Goal: Task Accomplishment & Management: Complete application form

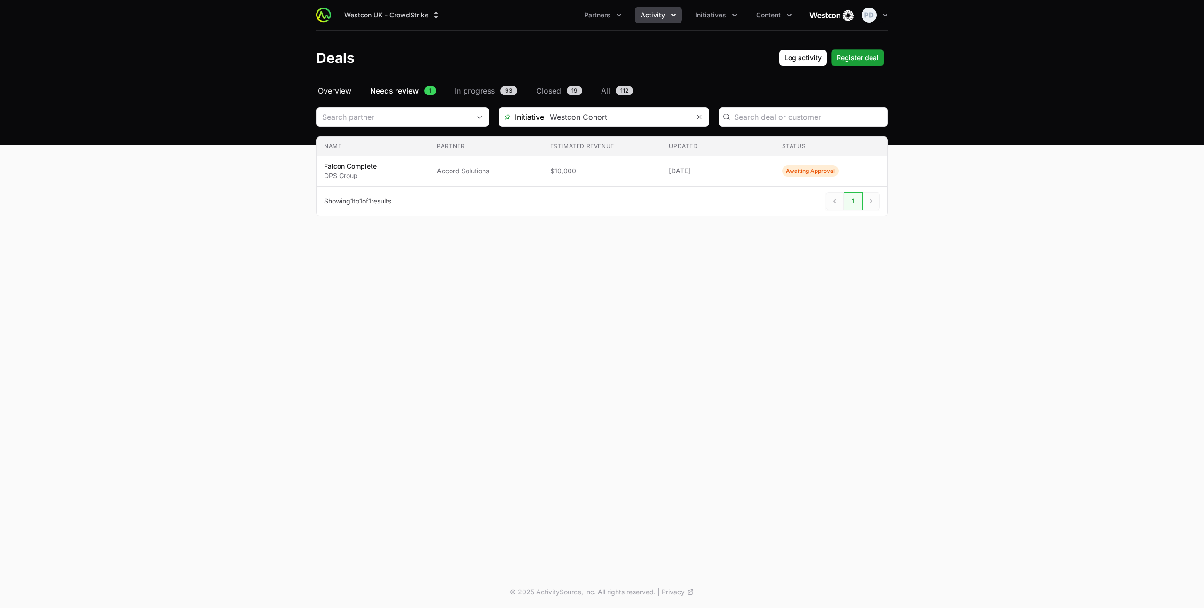
click at [334, 93] on span "Overview" at bounding box center [334, 90] width 33 height 11
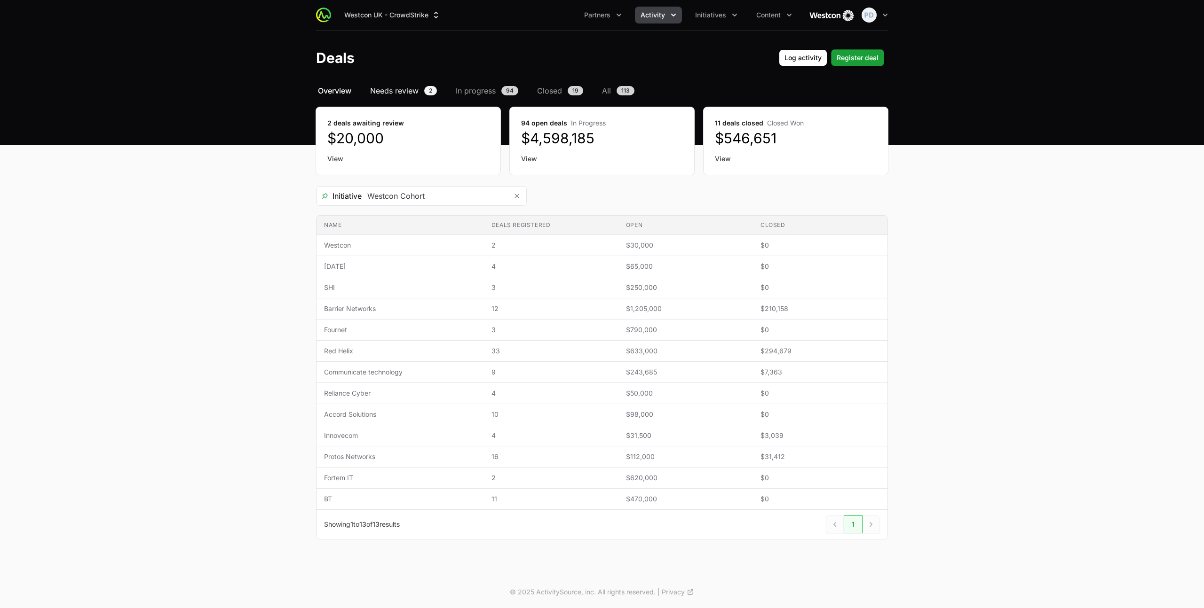
click at [400, 91] on span "Needs review" at bounding box center [394, 90] width 48 height 11
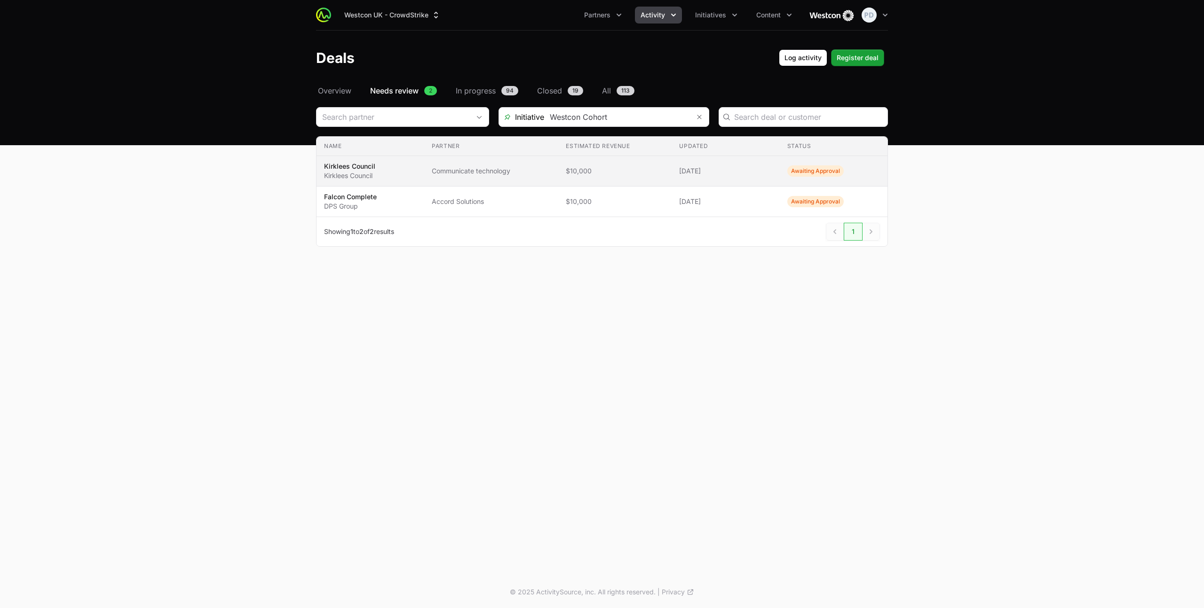
click at [400, 166] on span "Kirklees Council Kirklees Council" at bounding box center [370, 171] width 93 height 19
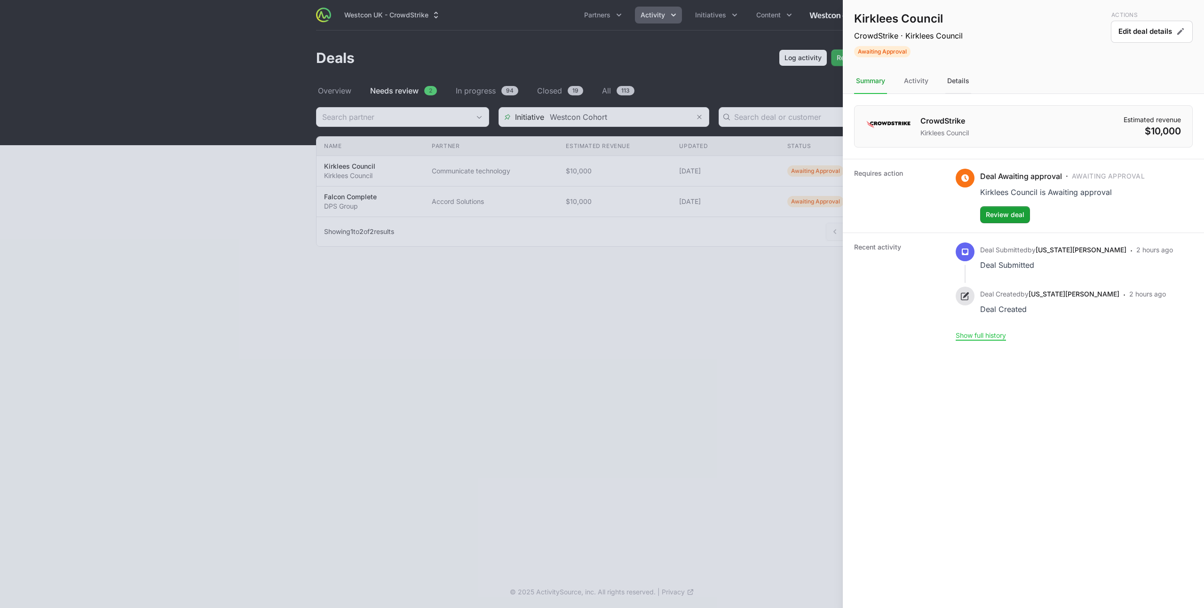
click at [954, 86] on div "Details" at bounding box center [958, 81] width 26 height 25
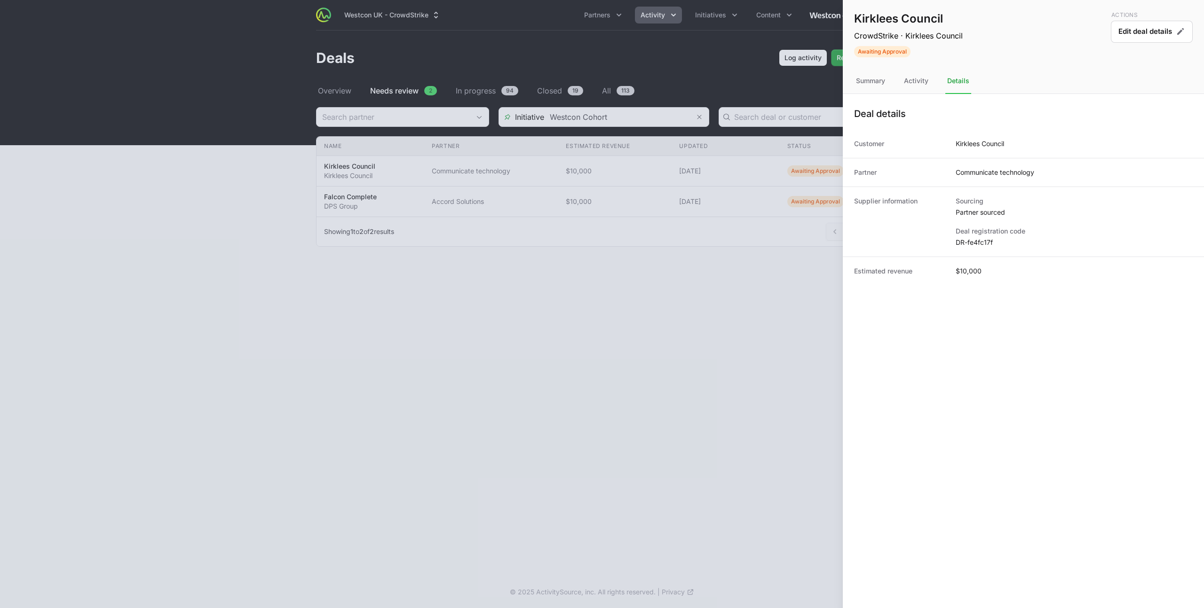
drag, startPoint x: 986, startPoint y: 244, endPoint x: 955, endPoint y: 243, distance: 31.1
click at [955, 243] on dd "DR-fe4fc17f" at bounding box center [1073, 242] width 237 height 9
copy dd "DR-fe4fc17f"
click at [368, 107] on div at bounding box center [602, 304] width 1204 height 608
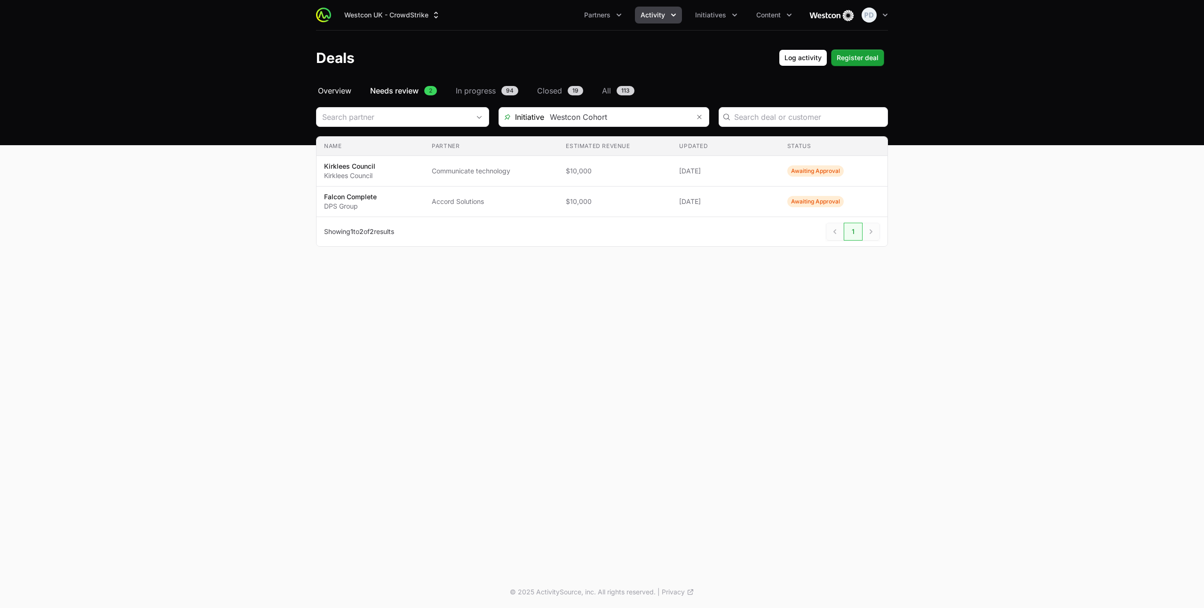
click at [331, 91] on span "Overview" at bounding box center [334, 90] width 33 height 11
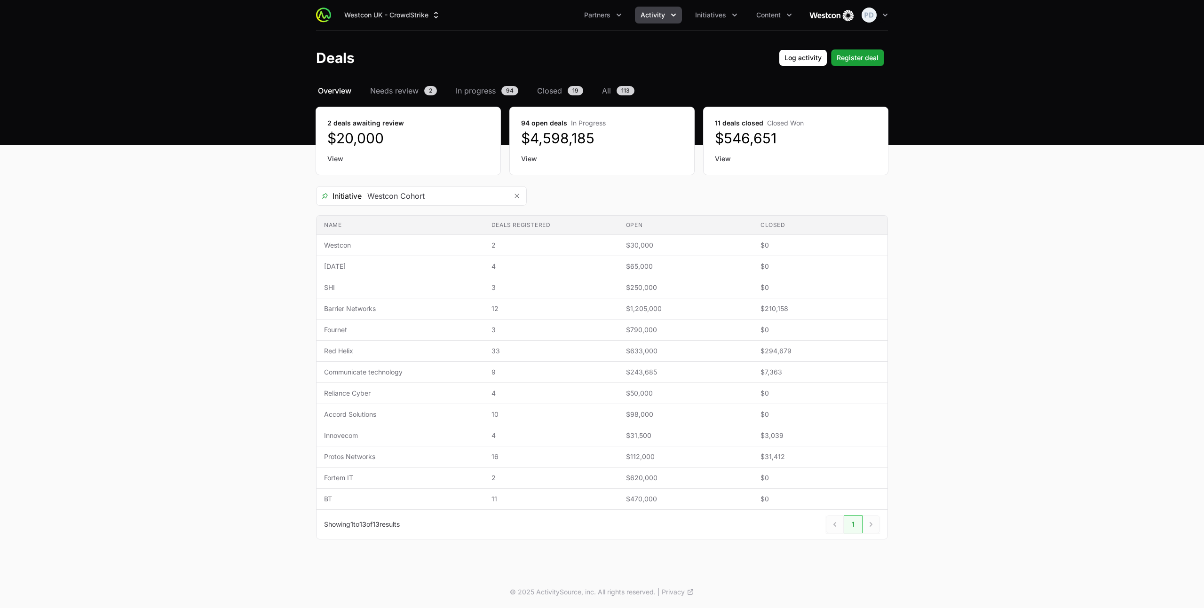
click at [682, 8] on ul "Partners Activity Initiatives Content" at bounding box center [687, 15] width 219 height 17
click at [692, 14] on button "Initiatives" at bounding box center [716, 15] width 54 height 17
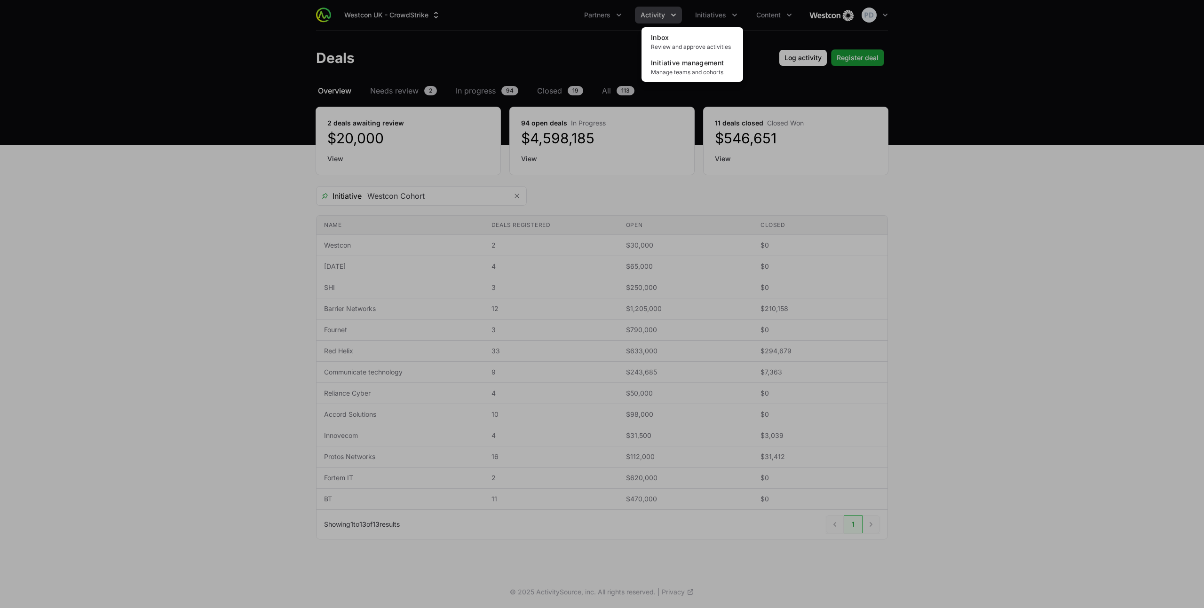
click at [714, 18] on div "Initiatives menu" at bounding box center [602, 304] width 1204 height 608
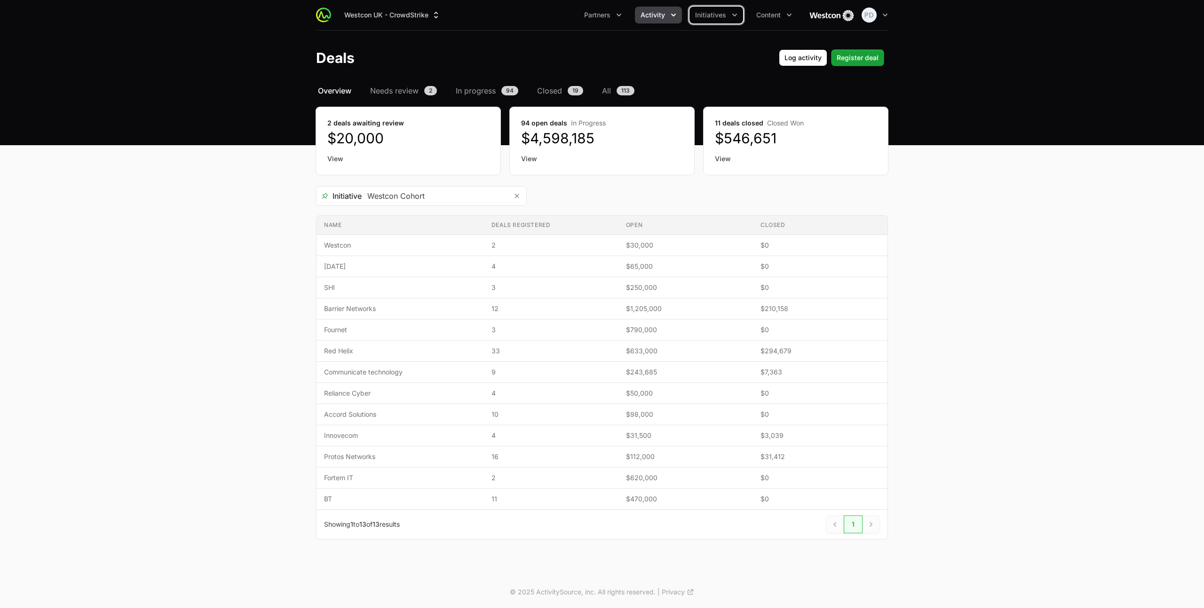
click at [656, 19] on span "Activity" at bounding box center [652, 14] width 24 height 9
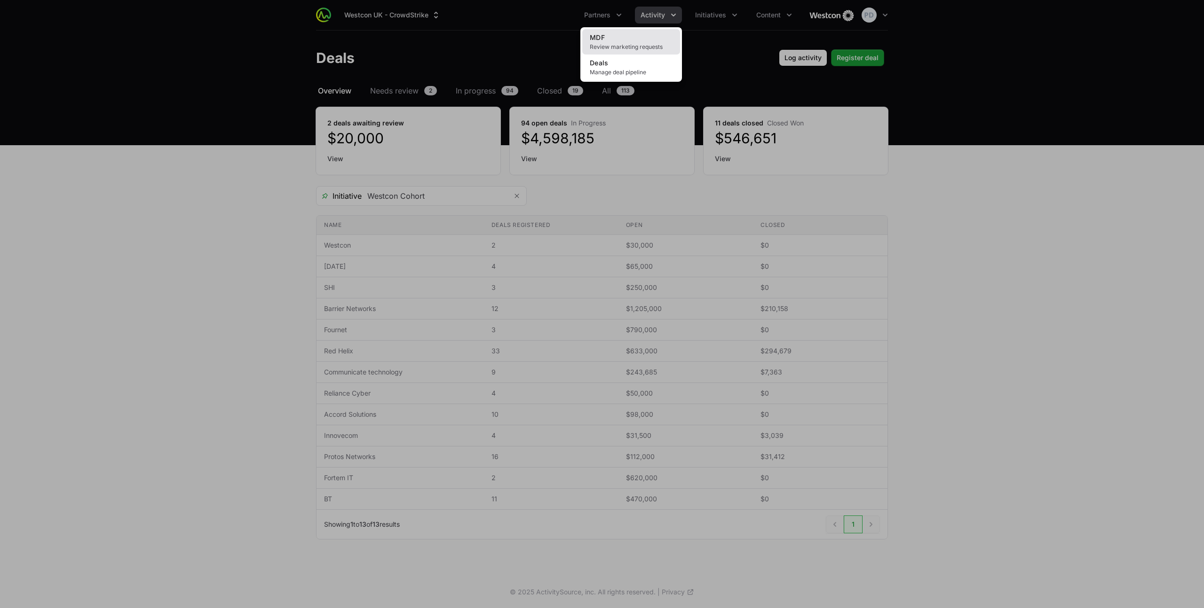
click at [605, 38] on link "MDF Review marketing requests" at bounding box center [631, 41] width 98 height 25
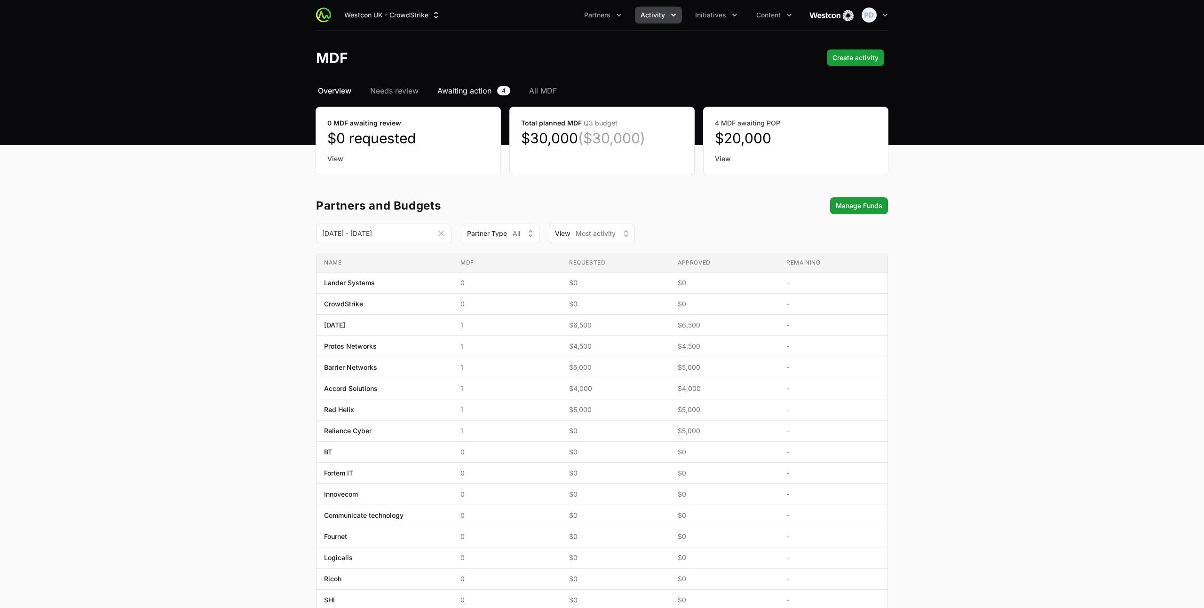
click at [469, 90] on span "Awaiting action" at bounding box center [464, 90] width 54 height 11
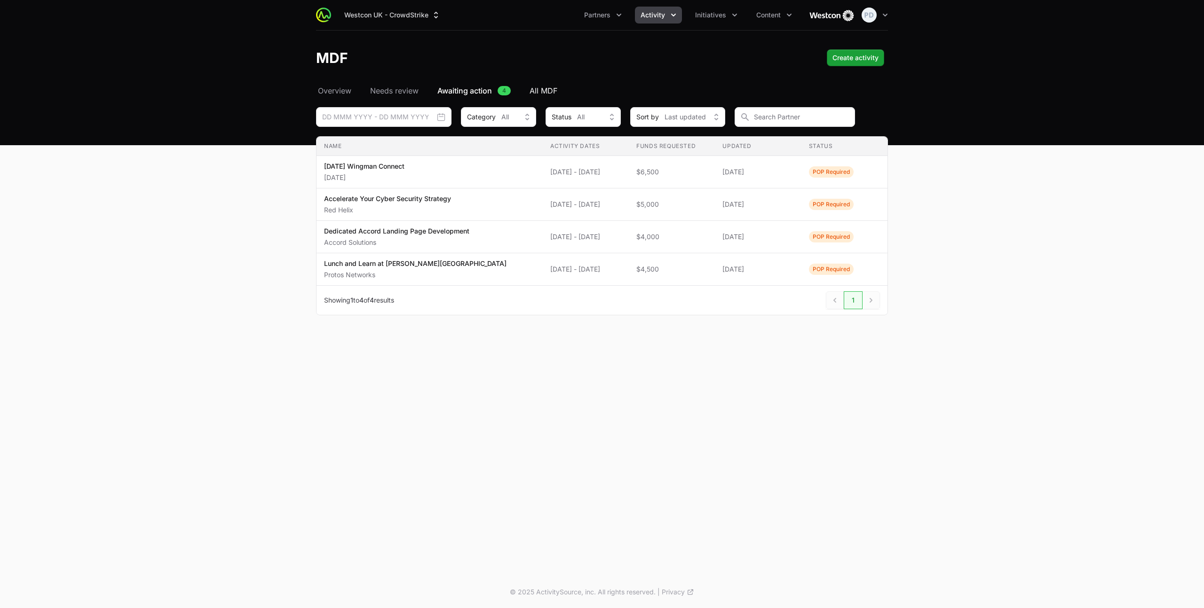
click at [546, 87] on span "All MDF" at bounding box center [543, 90] width 28 height 11
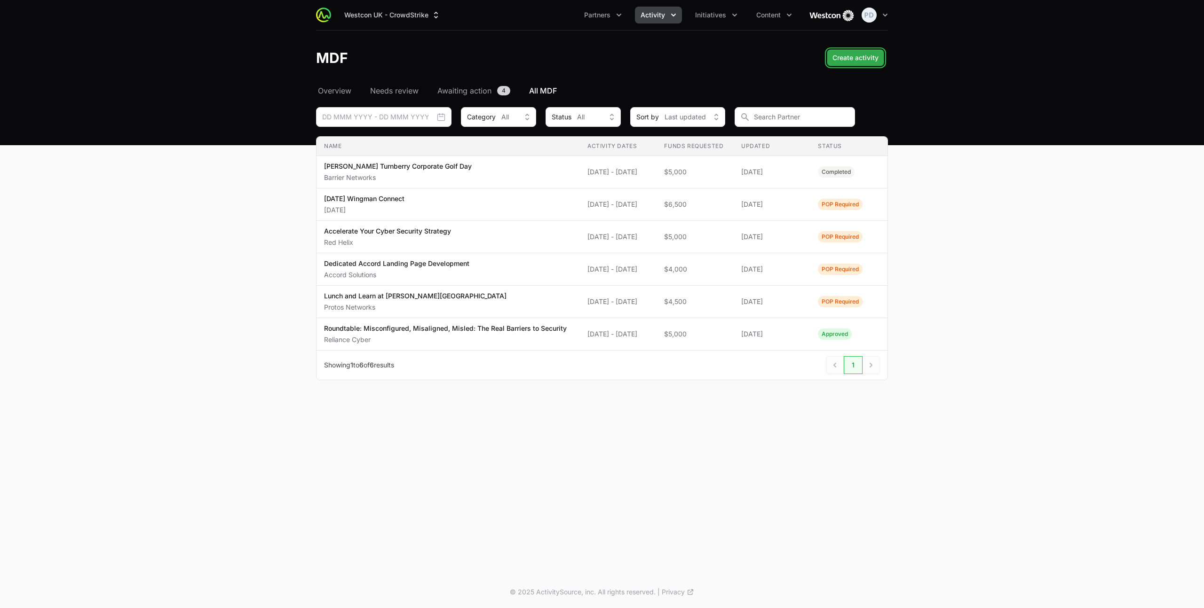
click at [858, 63] on button "Create activity Create activity" at bounding box center [855, 57] width 57 height 17
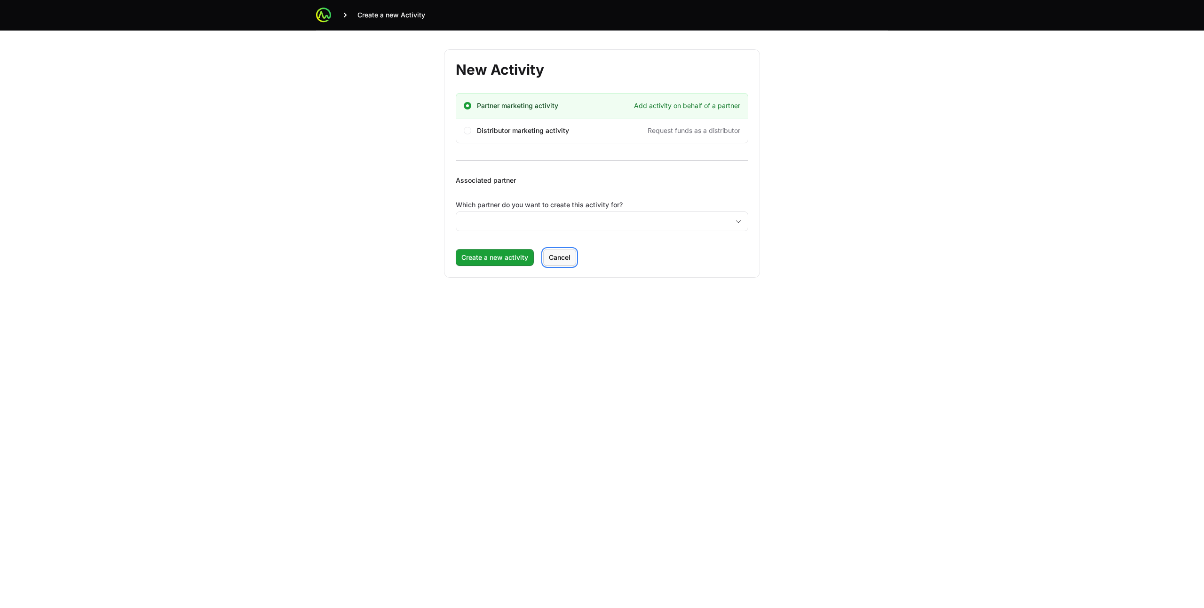
click at [552, 262] on span "Cancel" at bounding box center [560, 257] width 22 height 11
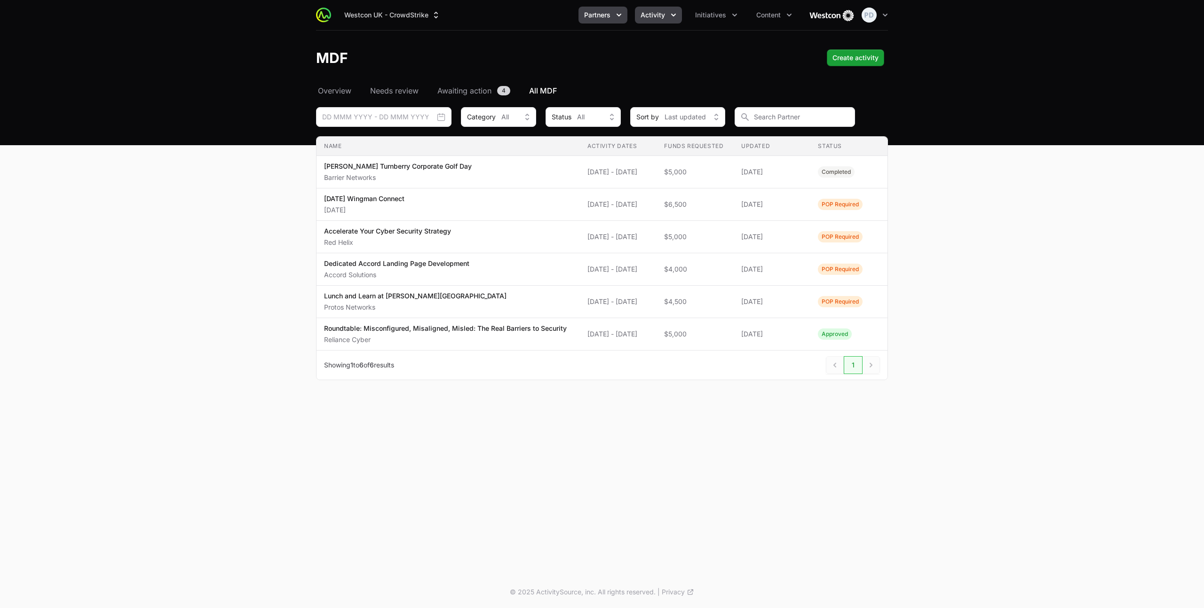
click at [598, 19] on span "Partners" at bounding box center [597, 14] width 26 height 9
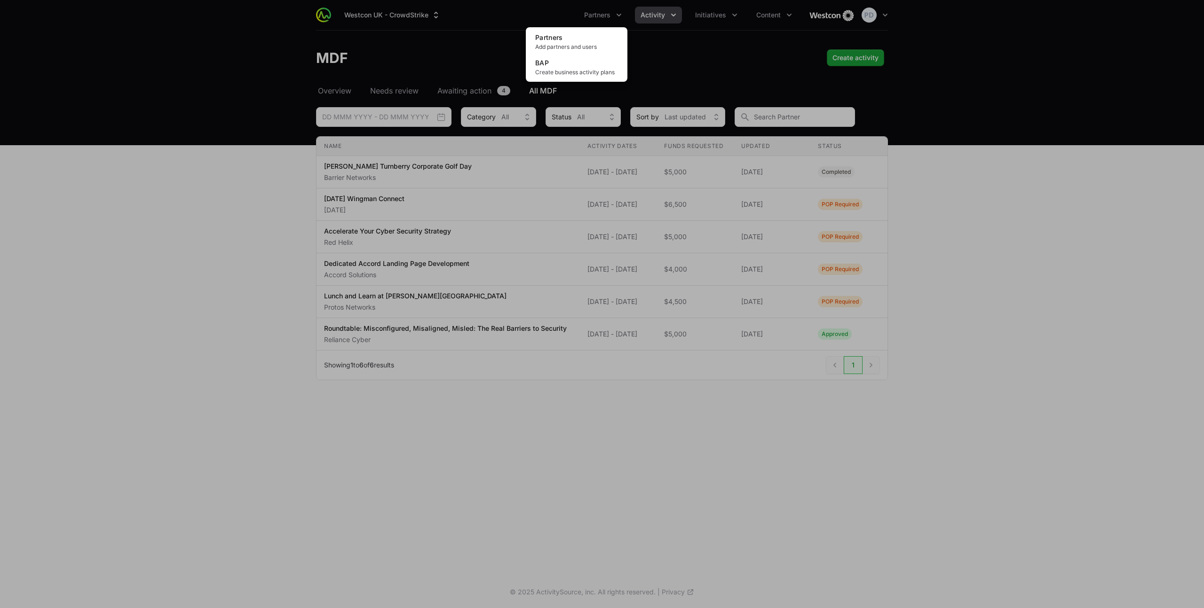
click at [712, 18] on div "Partners menu" at bounding box center [602, 304] width 1204 height 608
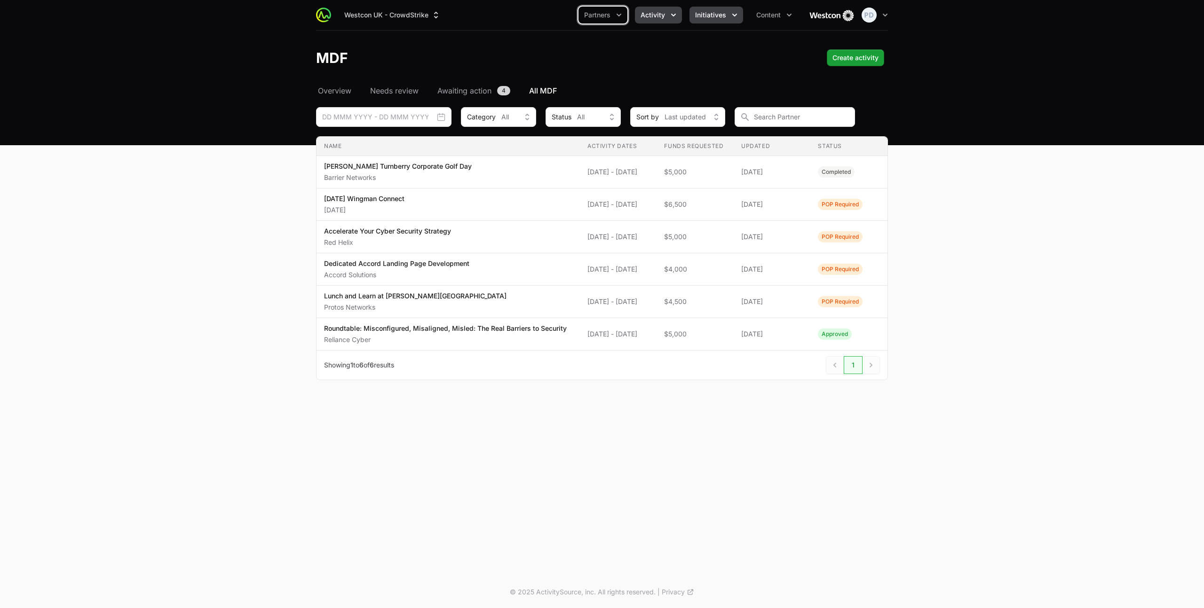
click at [714, 13] on span "Initiatives" at bounding box center [710, 14] width 31 height 9
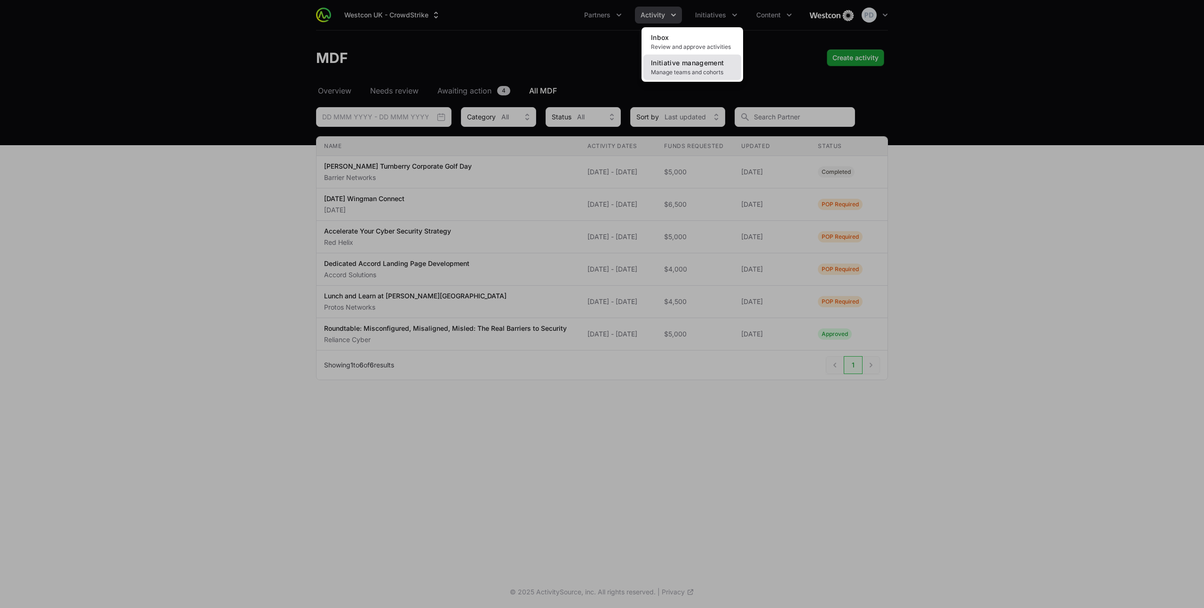
click at [688, 71] on span "Manage teams and cohorts" at bounding box center [692, 73] width 83 height 8
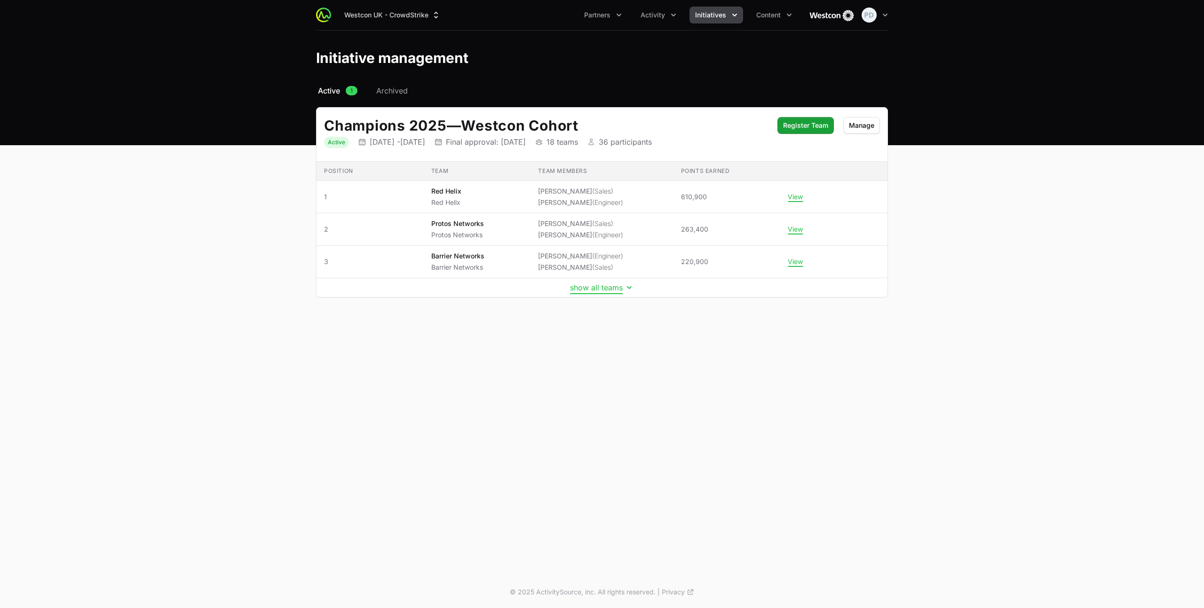
click at [600, 286] on button "show all teams" at bounding box center [602, 287] width 64 height 9
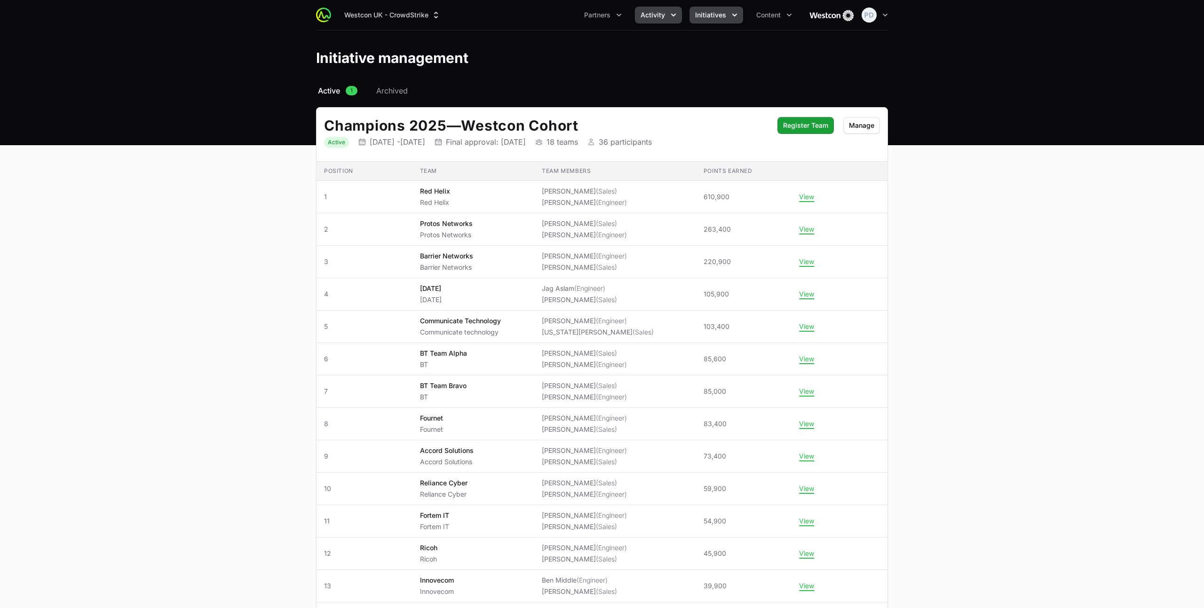
click at [644, 14] on span "Activity" at bounding box center [652, 14] width 24 height 9
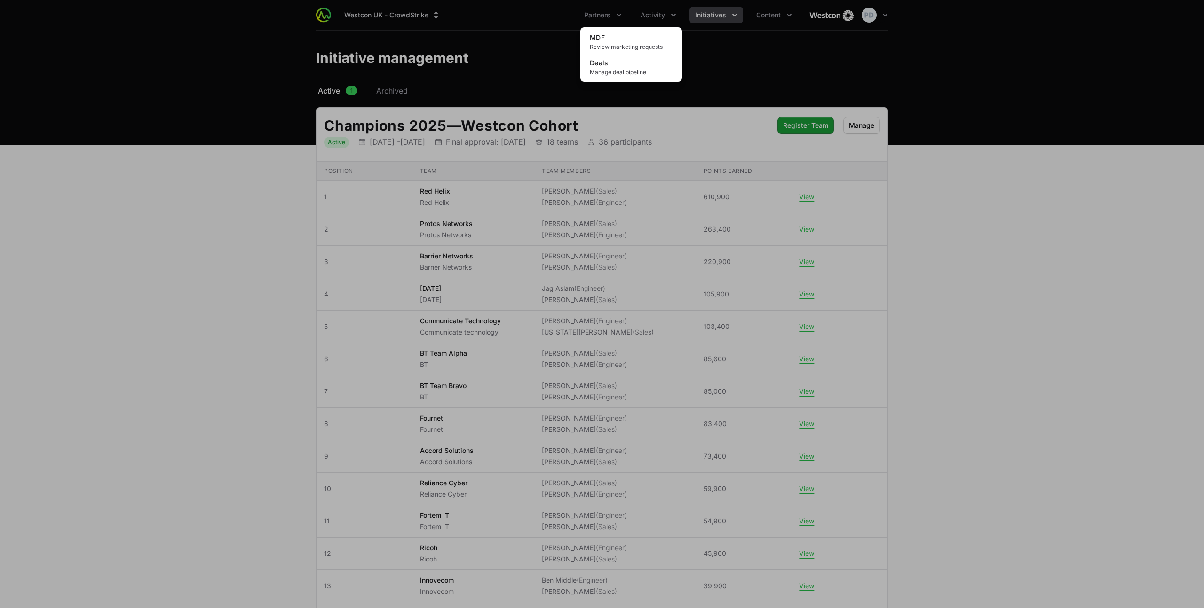
click at [623, 20] on div "Activity menu" at bounding box center [602, 304] width 1204 height 608
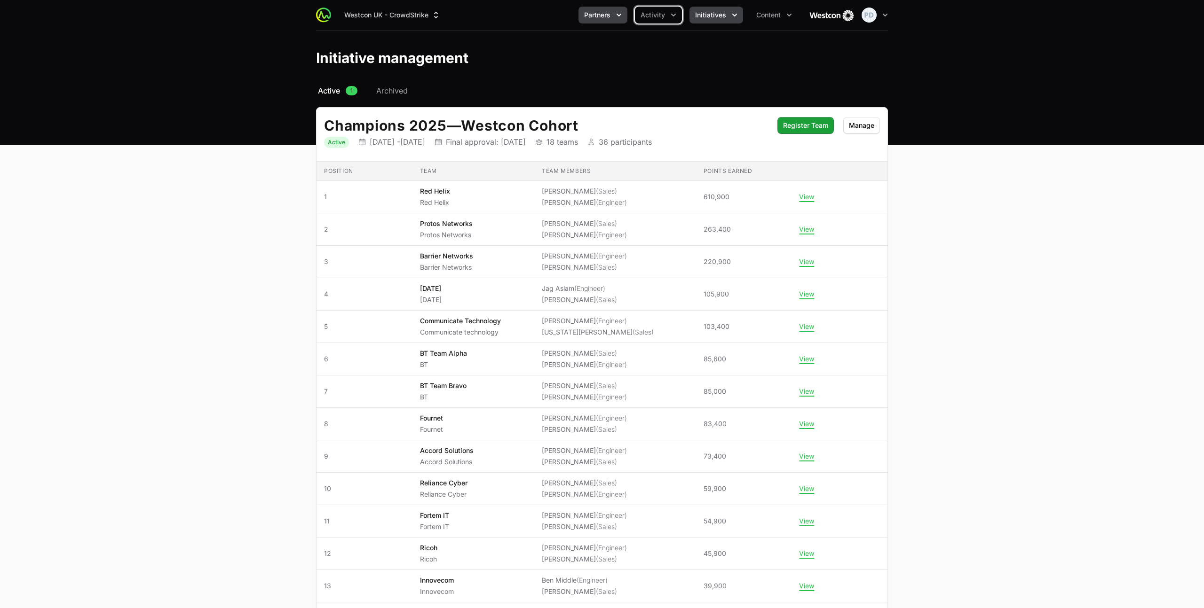
click at [618, 20] on button "Partners" at bounding box center [602, 15] width 49 height 17
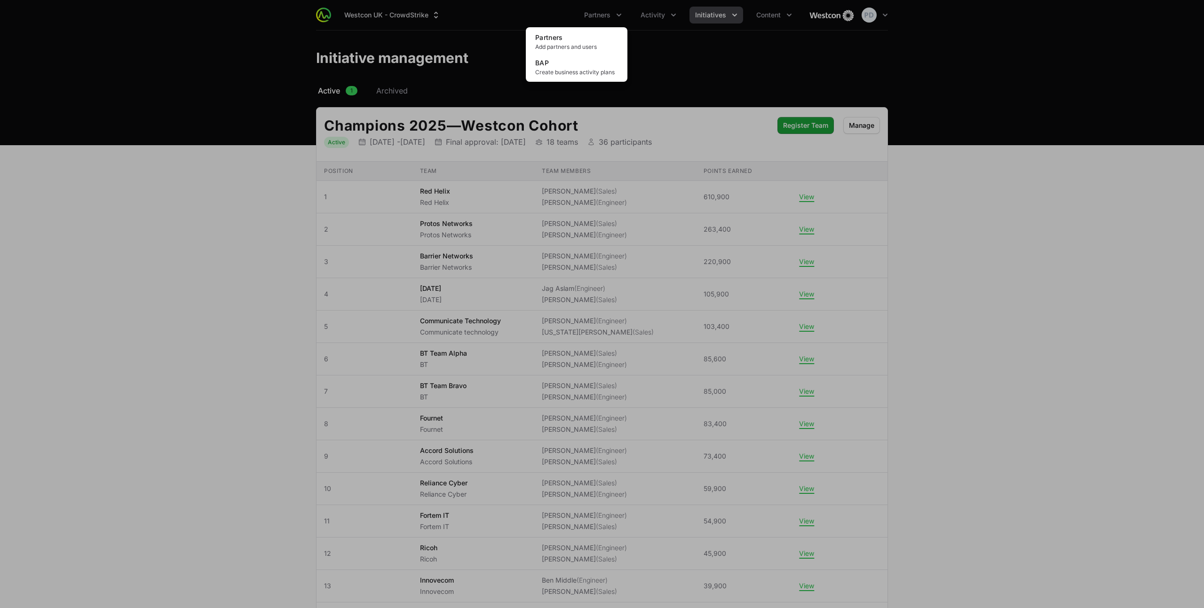
click at [664, 42] on div "Partners menu" at bounding box center [602, 304] width 1204 height 608
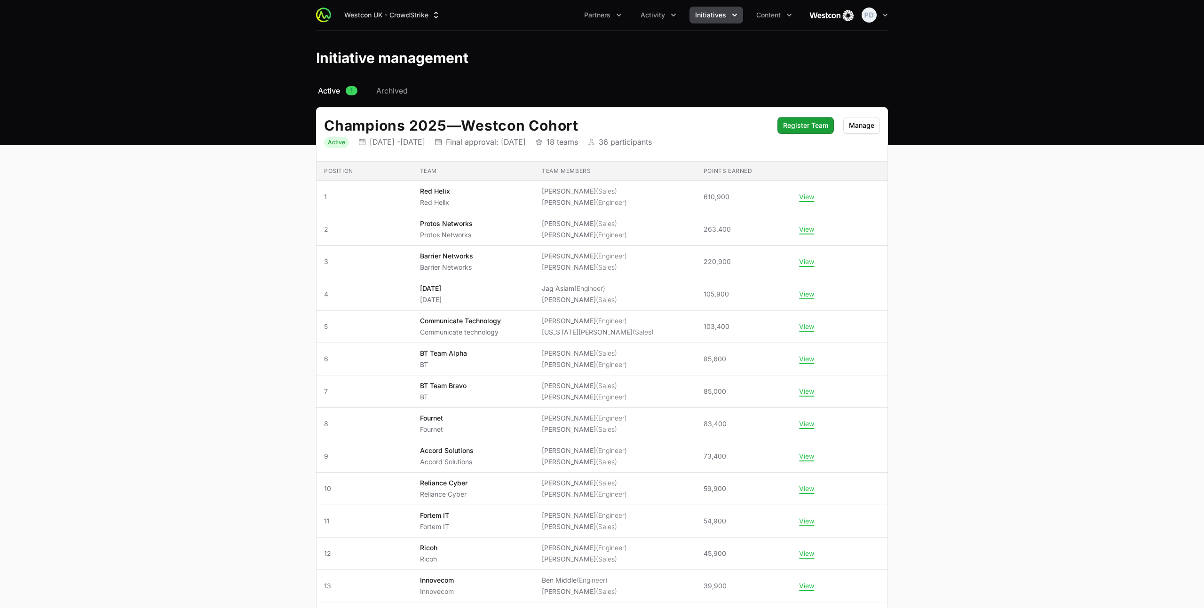
click at [631, 17] on ul "Partners Activity Initiatives Content" at bounding box center [687, 15] width 219 height 17
click at [622, 17] on icon "Partners menu" at bounding box center [618, 14] width 9 height 9
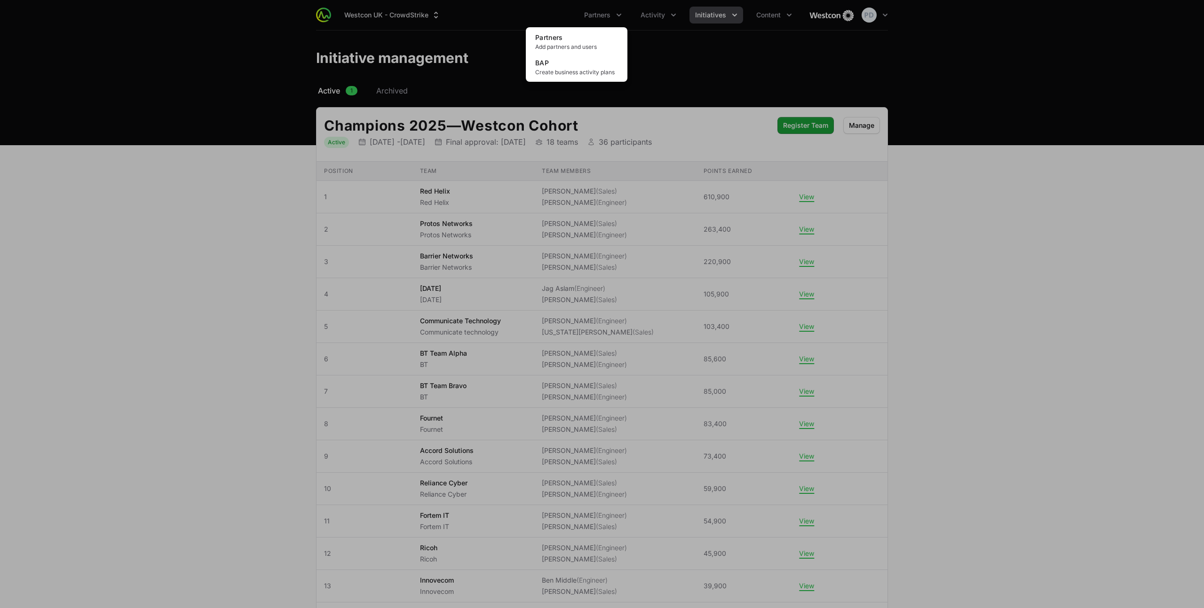
click at [673, 19] on div "Partners menu" at bounding box center [602, 304] width 1204 height 608
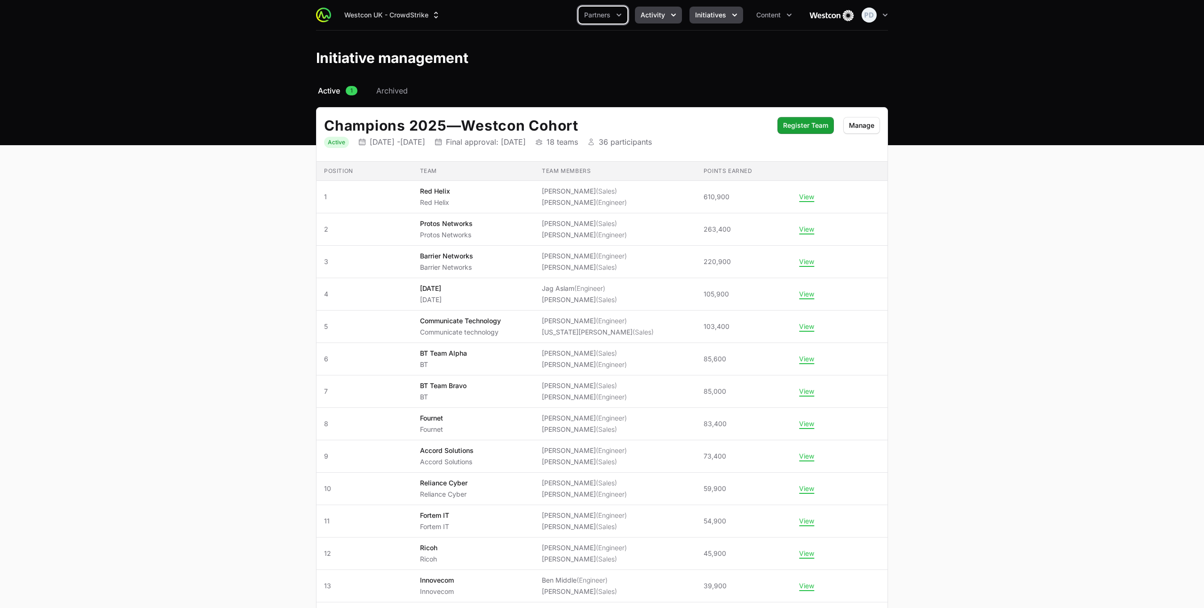
click at [671, 16] on icon "Activity menu" at bounding box center [673, 14] width 9 height 9
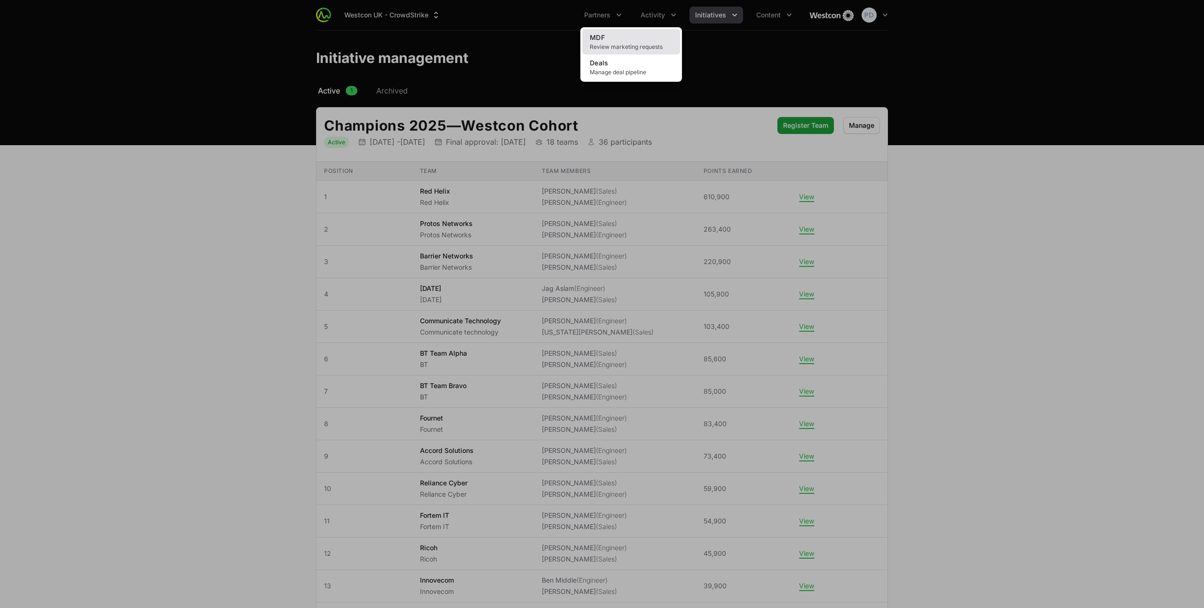
click at [653, 41] on link "MDF Review marketing requests" at bounding box center [631, 41] width 98 height 25
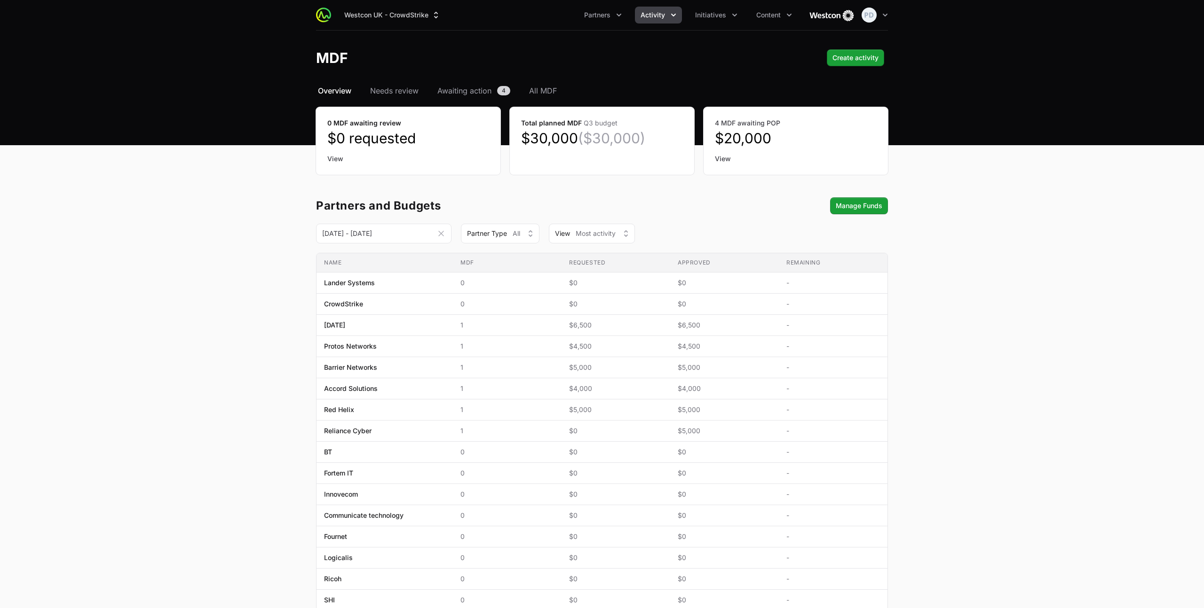
click at [651, 20] on button "Activity" at bounding box center [658, 15] width 47 height 17
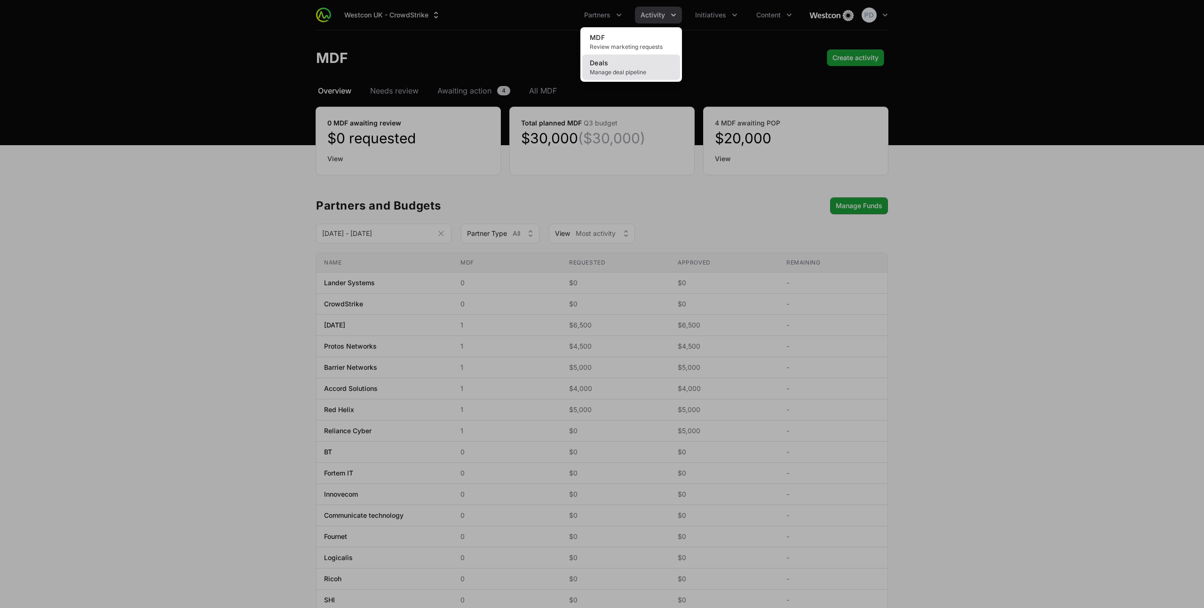
click at [650, 69] on span "Manage deal pipeline" at bounding box center [631, 73] width 83 height 8
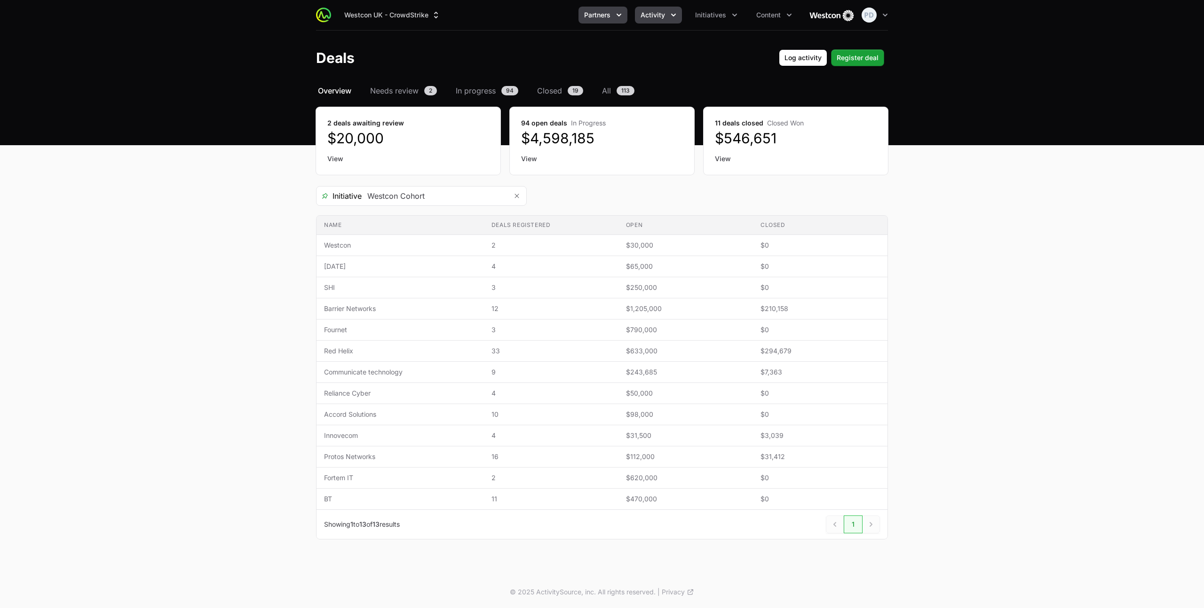
click at [604, 13] on span "Partners" at bounding box center [597, 14] width 26 height 9
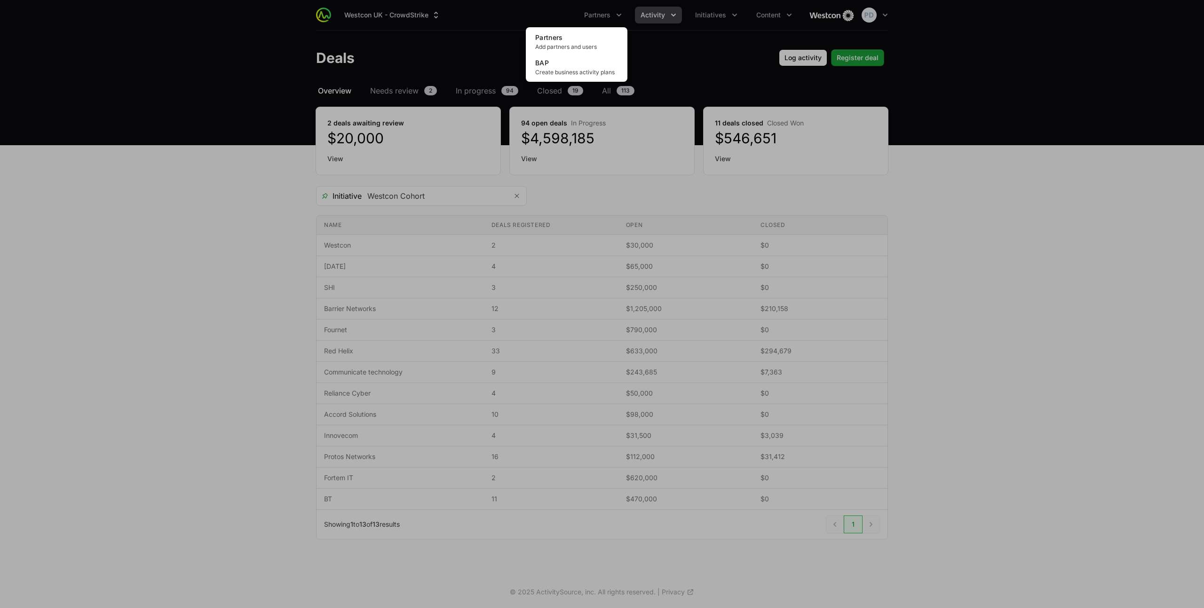
click at [702, 22] on div "Partners menu" at bounding box center [602, 304] width 1204 height 608
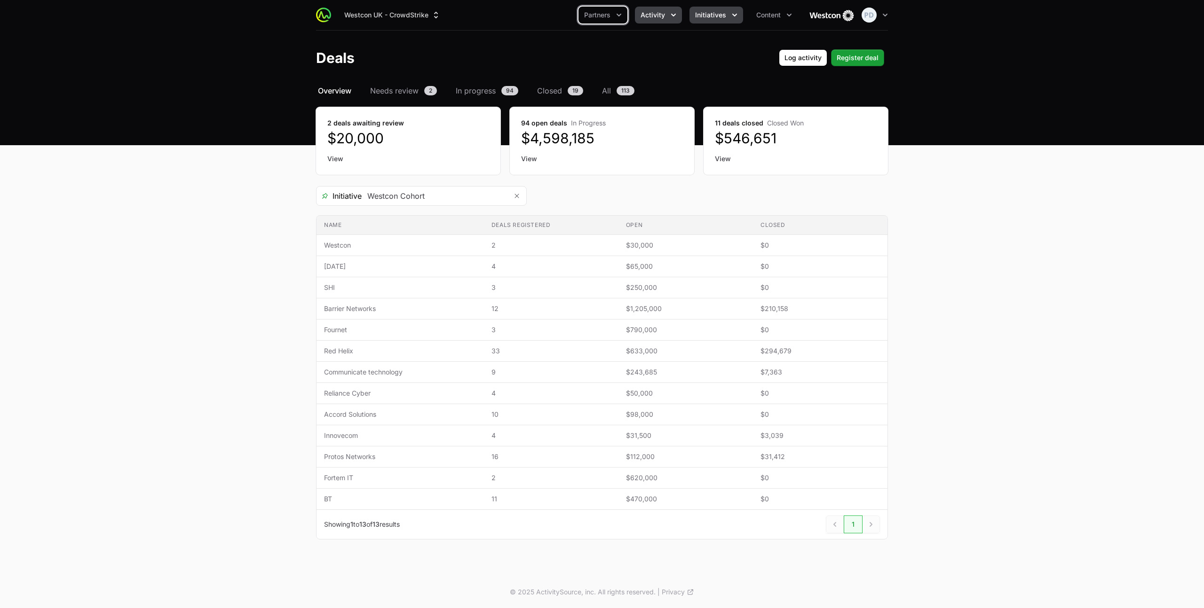
click at [710, 19] on span "Initiatives" at bounding box center [710, 14] width 31 height 9
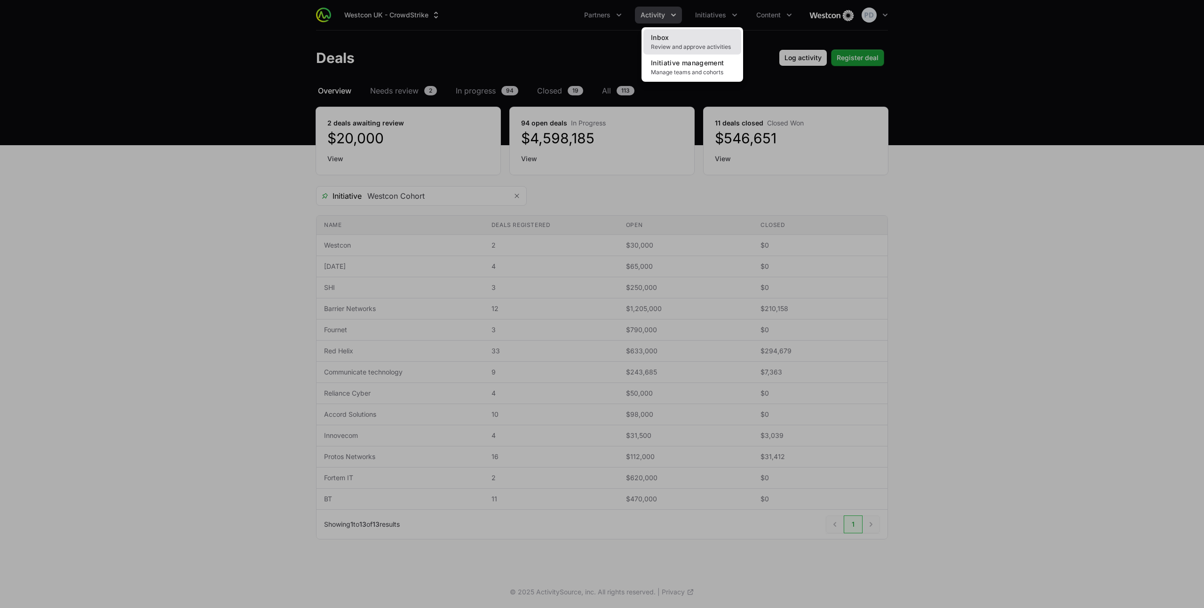
click at [687, 39] on link "Inbox Review and approve activities" at bounding box center [692, 41] width 98 height 25
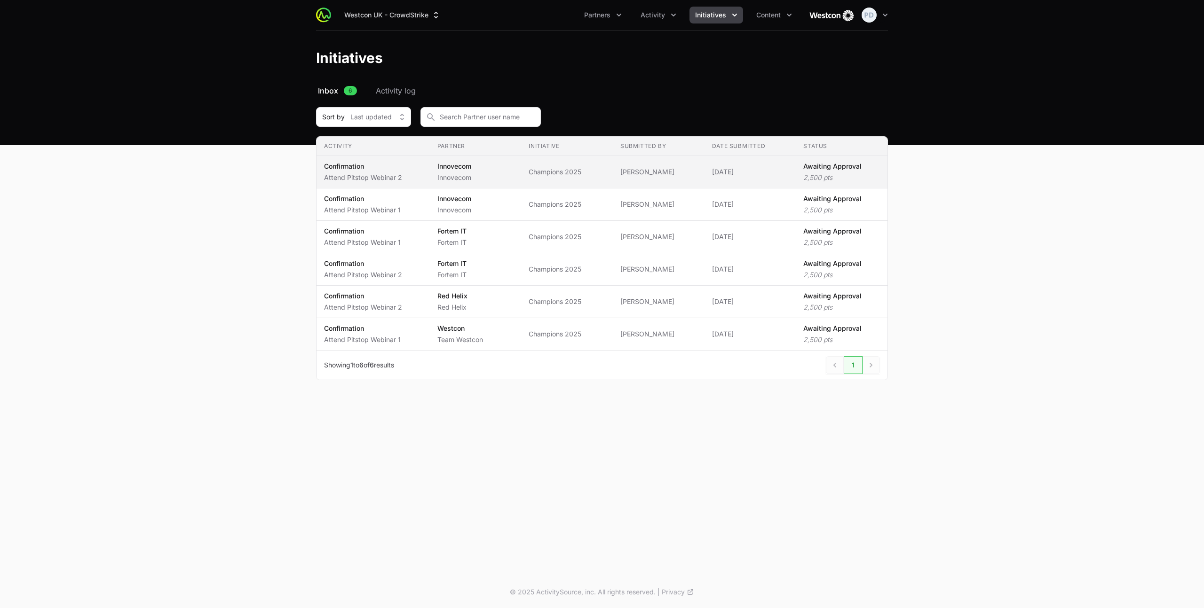
click at [512, 174] on span "Innovecom Innovecom" at bounding box center [475, 172] width 77 height 21
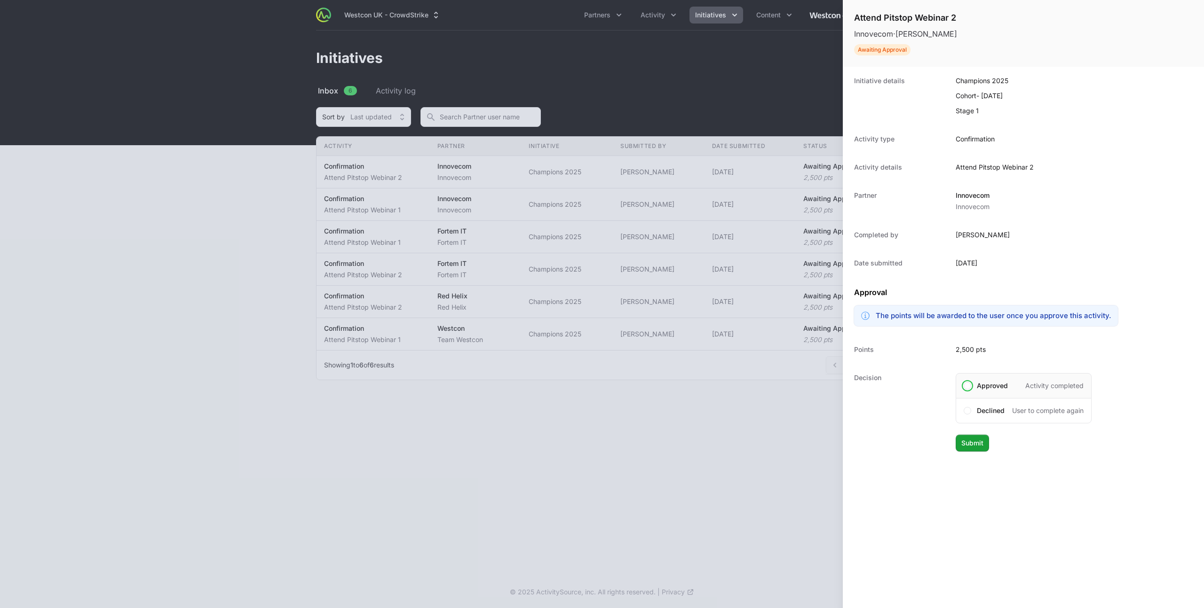
click at [995, 394] on div "Approved Activity completed" at bounding box center [1023, 385] width 136 height 25
click at [983, 437] on button "Submit Submit" at bounding box center [971, 443] width 33 height 17
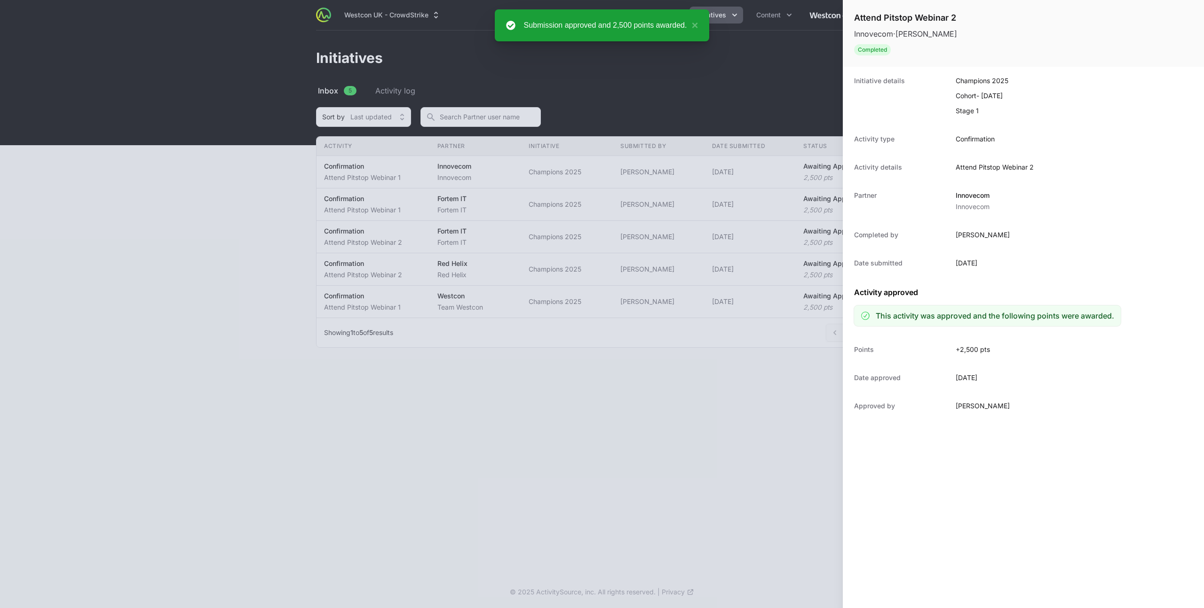
click at [521, 166] on div at bounding box center [602, 304] width 1204 height 608
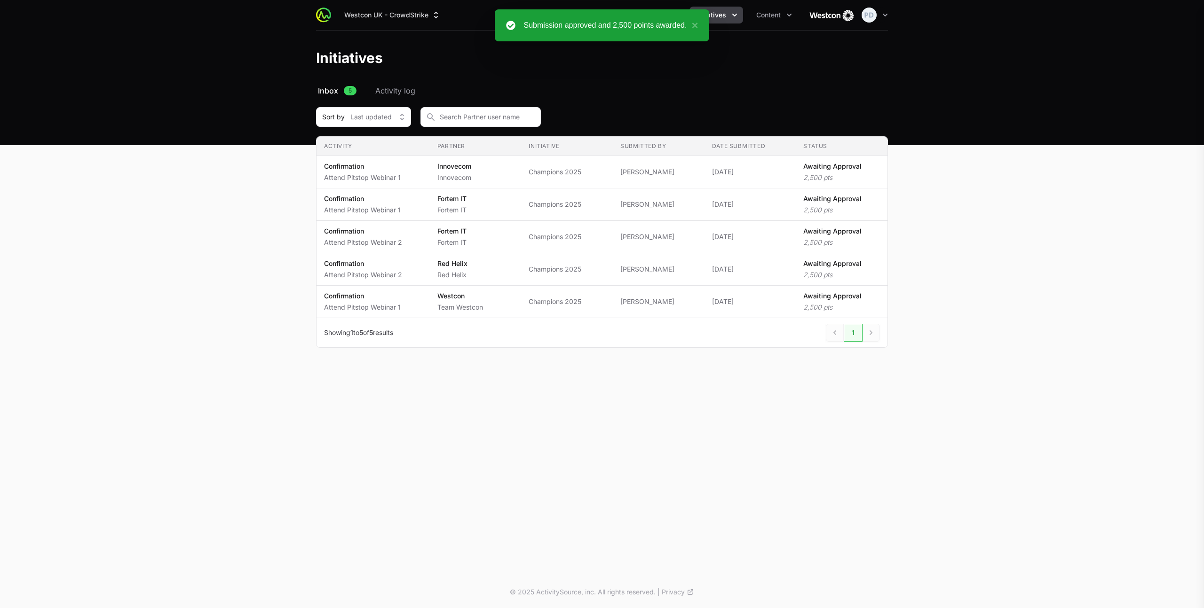
click at [492, 173] on div at bounding box center [602, 304] width 1204 height 608
click at [525, 175] on td "Initiative Champions 2025" at bounding box center [567, 172] width 92 height 32
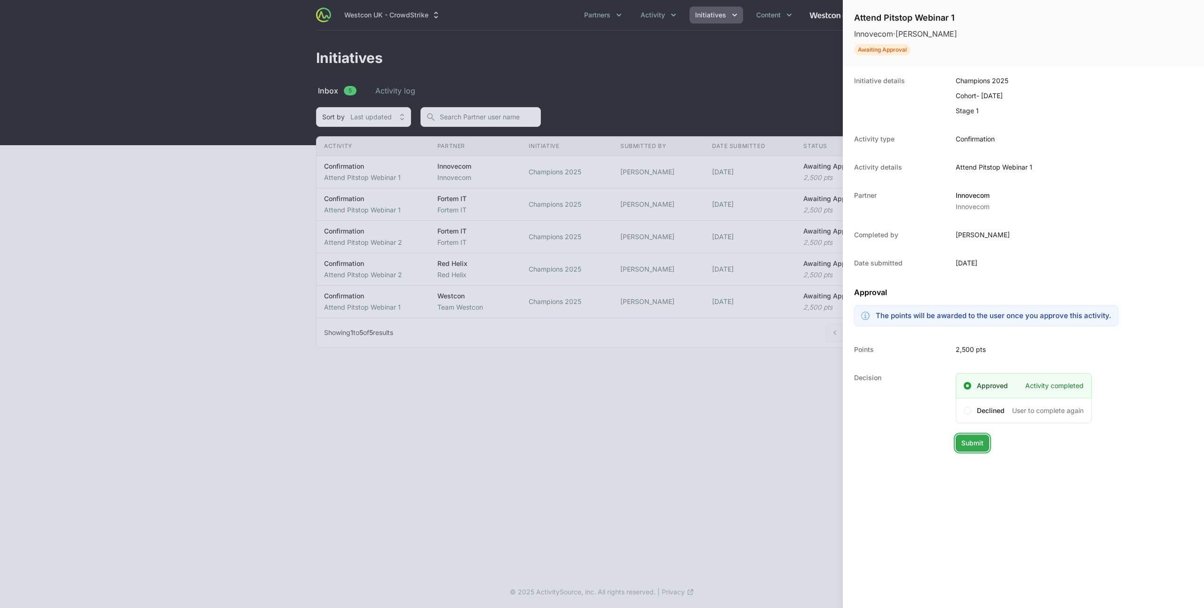
click at [974, 442] on span "Submit" at bounding box center [972, 443] width 22 height 11
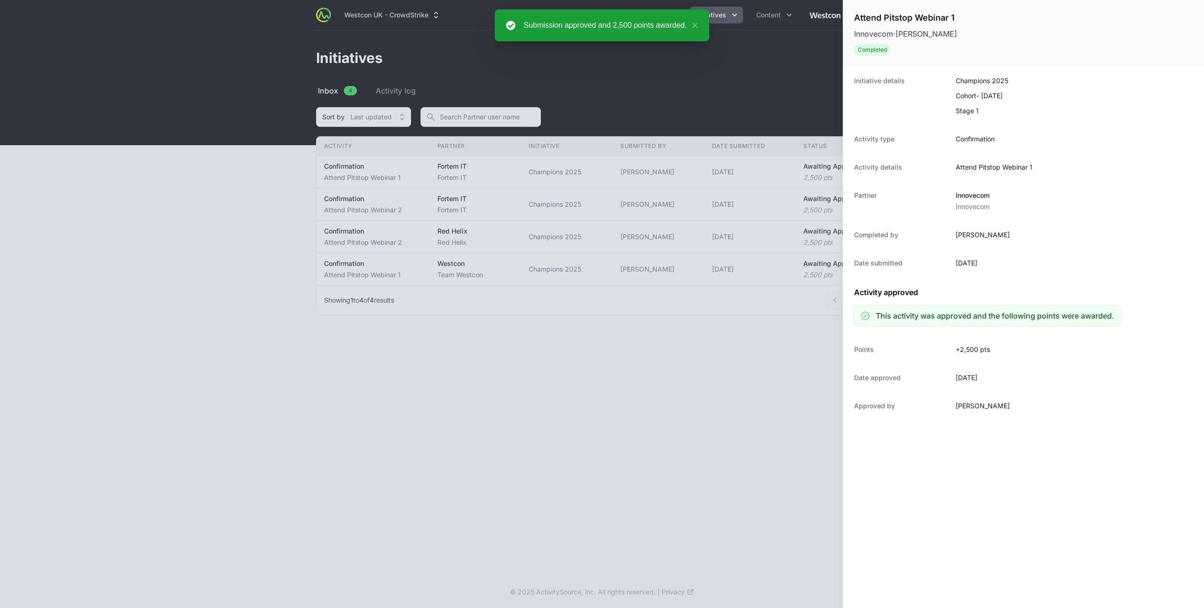
click at [520, 177] on div at bounding box center [602, 304] width 1204 height 608
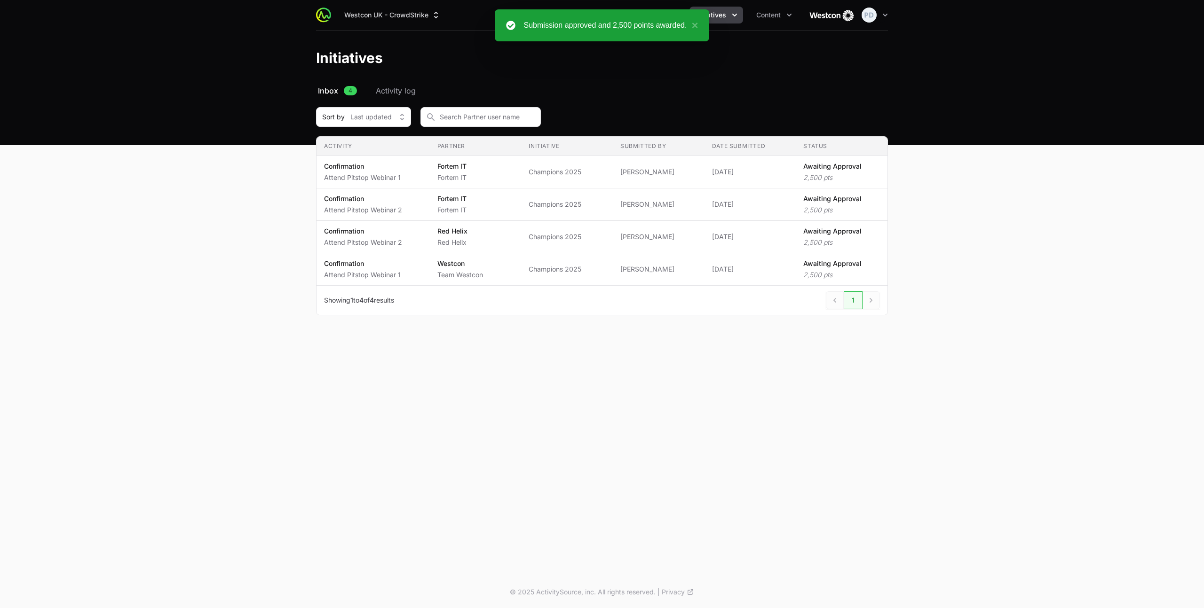
click at [503, 172] on span "Fortem IT Fortem IT" at bounding box center [475, 172] width 77 height 21
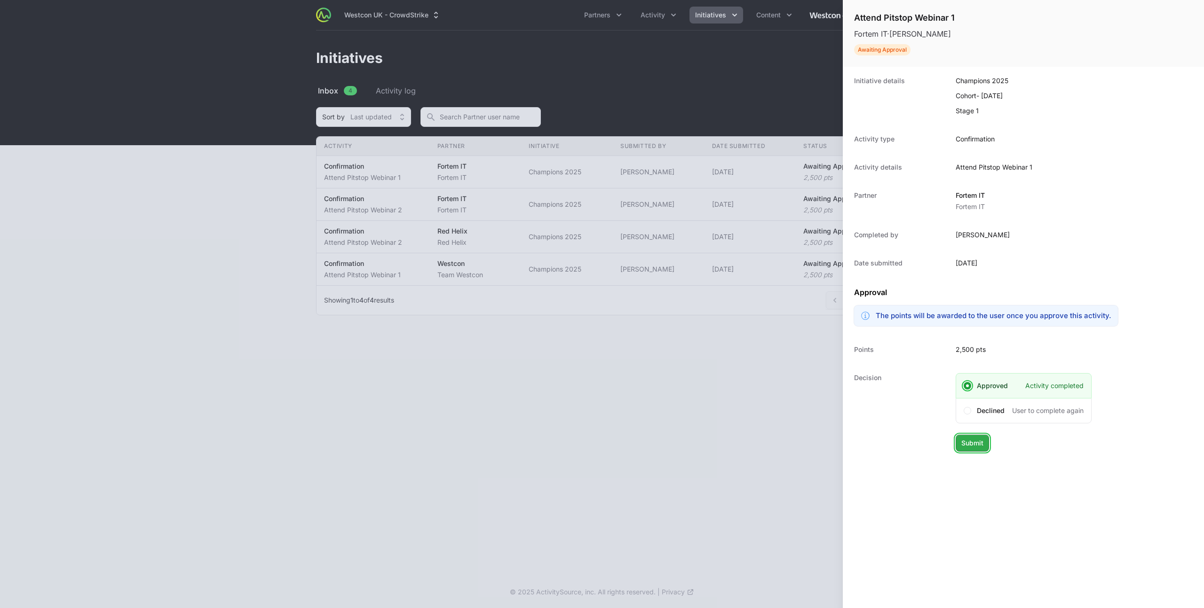
click at [968, 445] on span "Submit" at bounding box center [972, 443] width 22 height 11
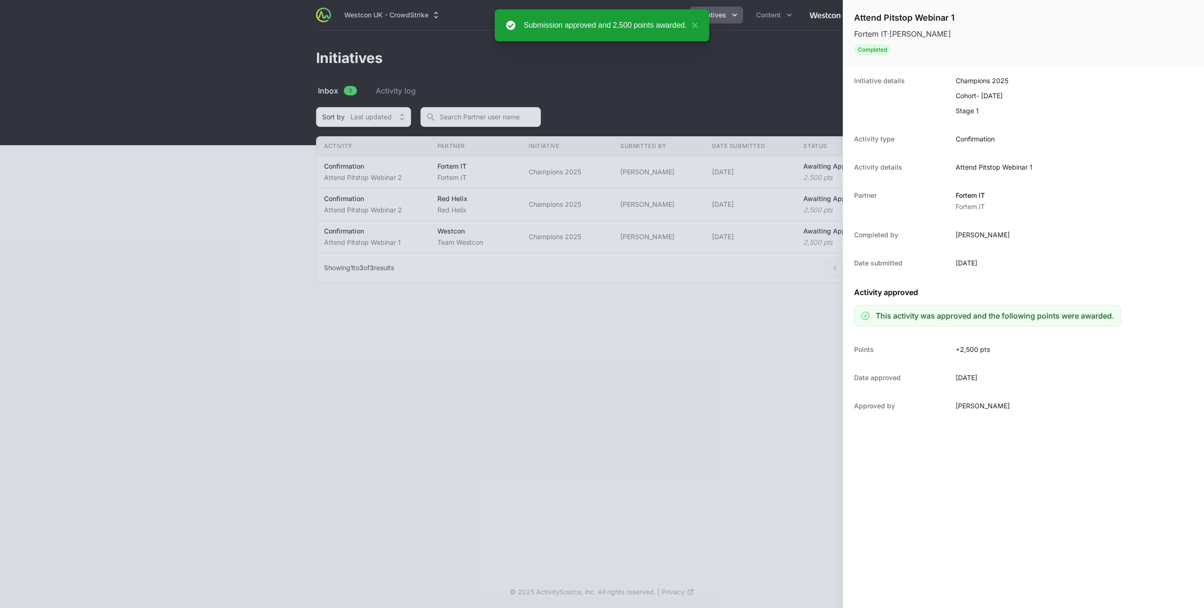
click at [521, 180] on div at bounding box center [602, 304] width 1204 height 608
click at [539, 171] on div at bounding box center [602, 304] width 1204 height 608
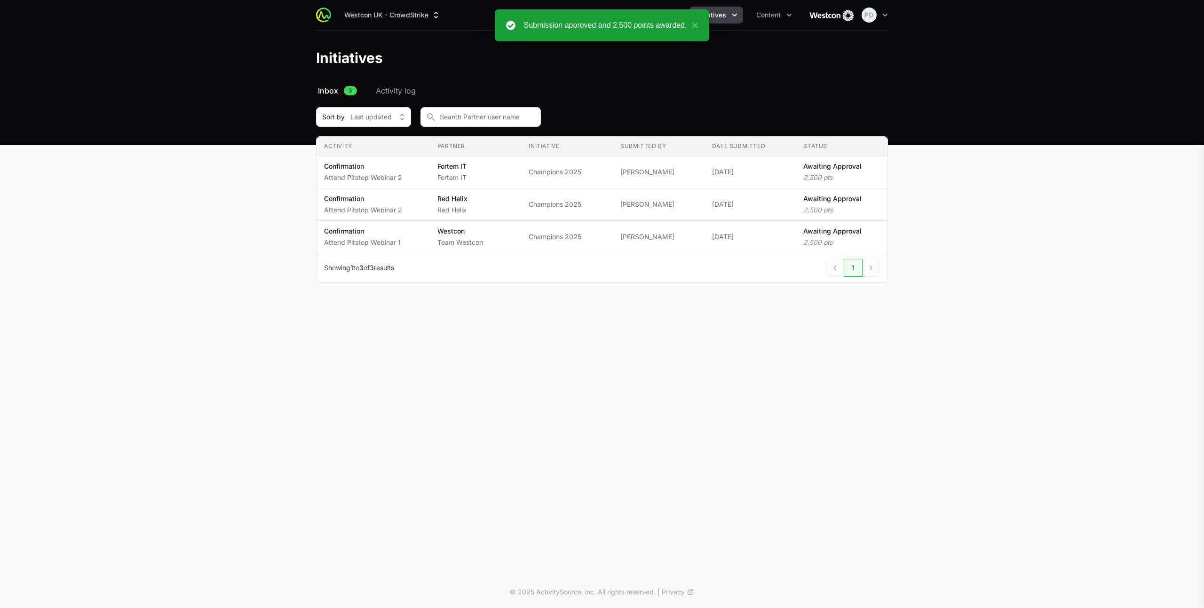
click at [576, 167] on div "Attend Pitstop Webinar 1 Fortem IT · [PERSON_NAME] Completed Initiative details…" at bounding box center [602, 304] width 1204 height 608
click at [576, 167] on span "Champions 2025" at bounding box center [566, 171] width 77 height 9
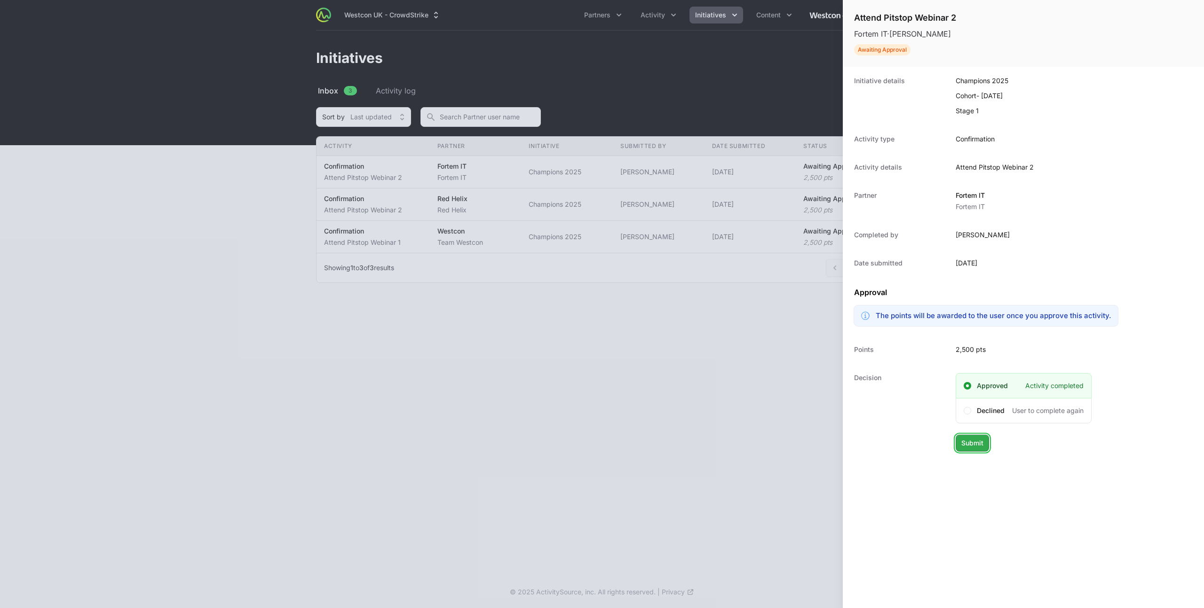
click at [986, 437] on button "Submit Submit" at bounding box center [971, 443] width 33 height 17
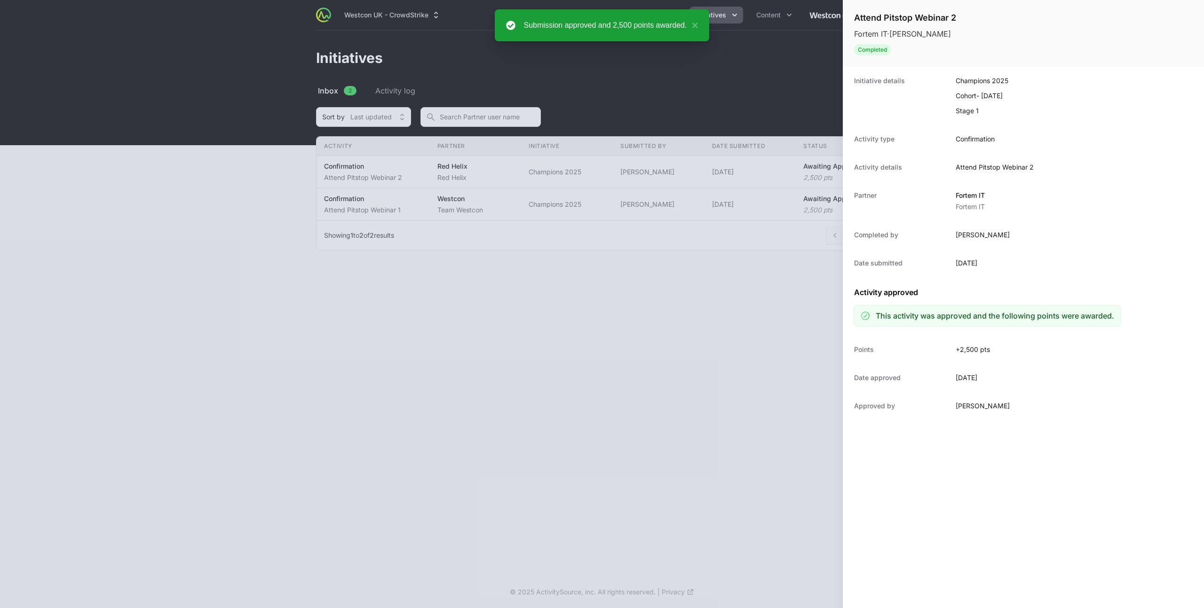
click at [526, 172] on div at bounding box center [602, 304] width 1204 height 608
click at [578, 170] on div at bounding box center [602, 304] width 1204 height 608
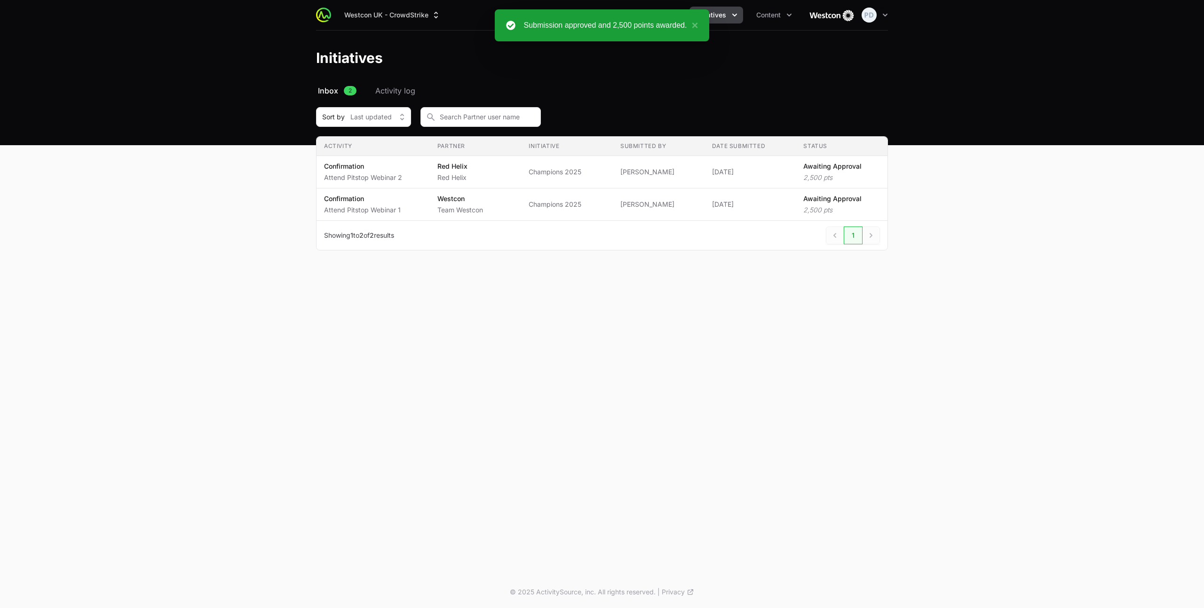
click at [623, 172] on span "[PERSON_NAME]" at bounding box center [658, 171] width 77 height 9
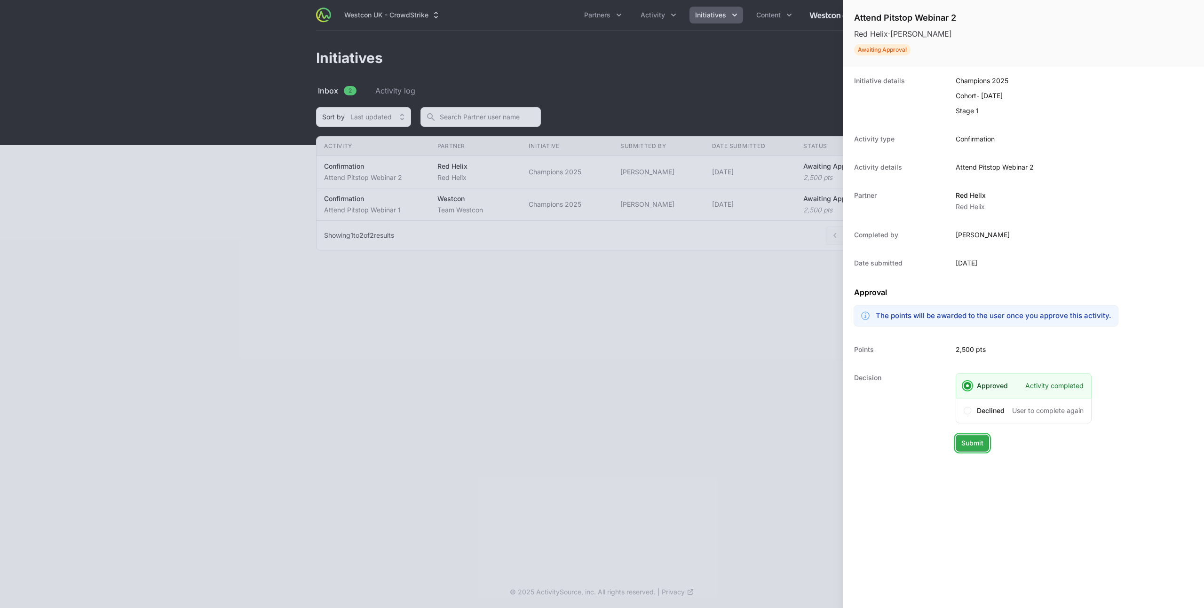
click at [984, 438] on button "Submit Submit" at bounding box center [971, 443] width 33 height 17
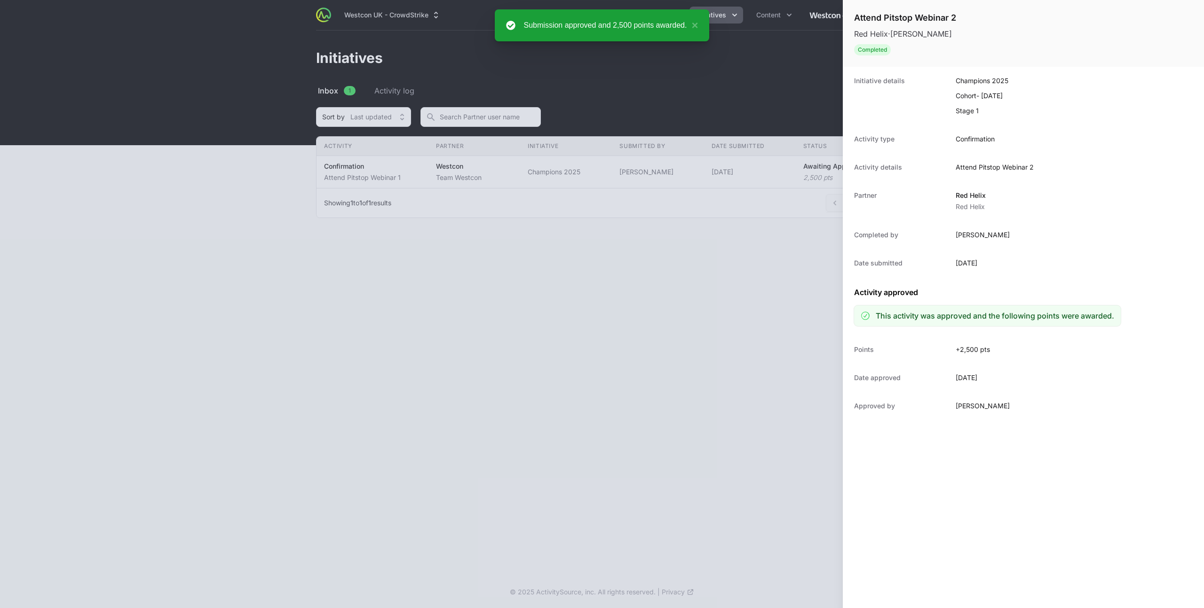
click at [583, 193] on div at bounding box center [602, 304] width 1204 height 608
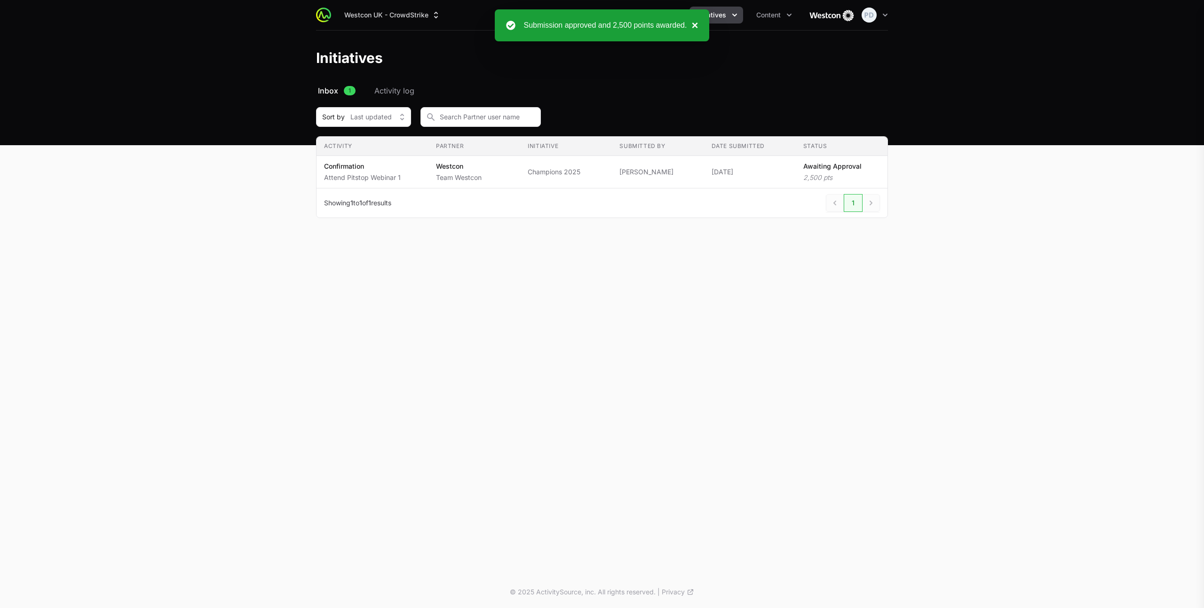
click at [694, 28] on button "×" at bounding box center [691, 25] width 11 height 11
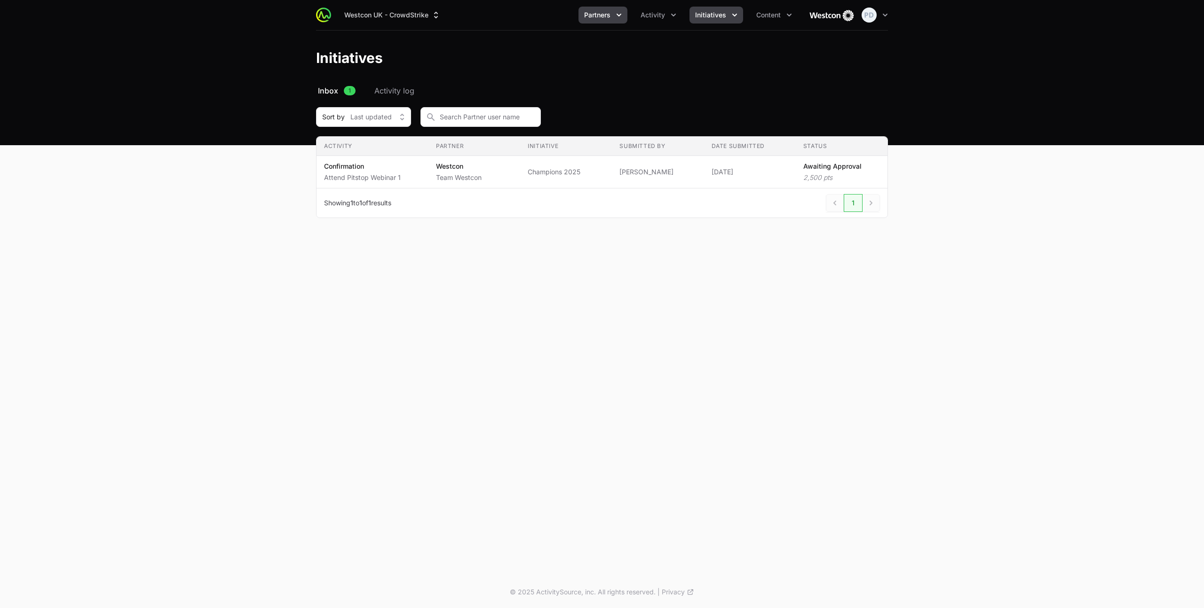
click at [621, 11] on icon "Partners menu" at bounding box center [618, 14] width 9 height 9
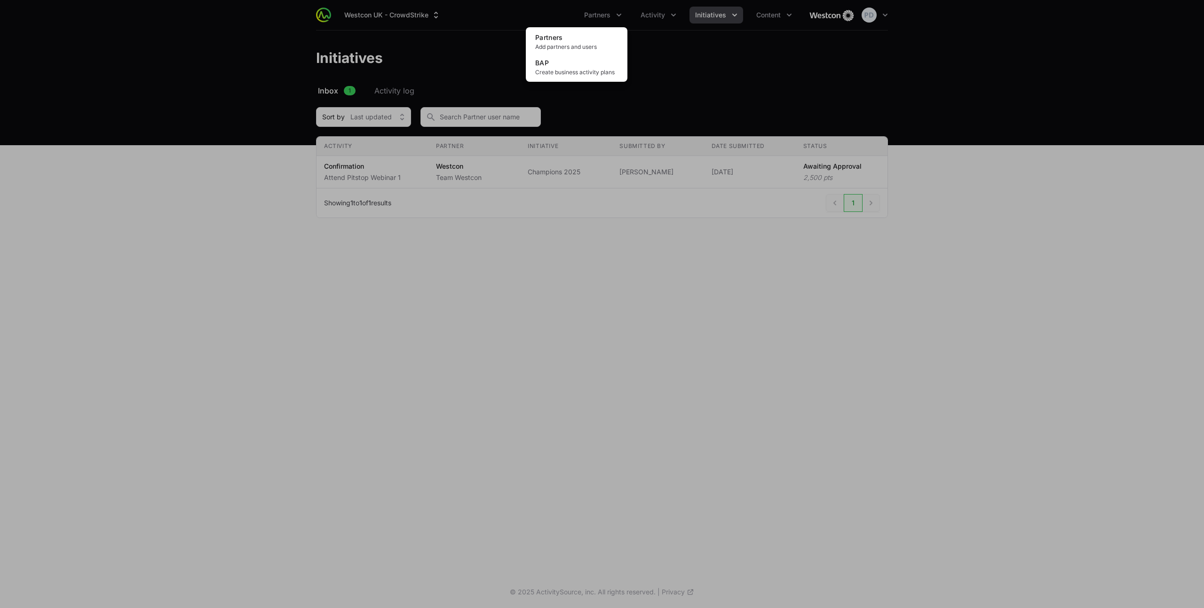
click at [615, 12] on div "Partners menu" at bounding box center [602, 304] width 1204 height 608
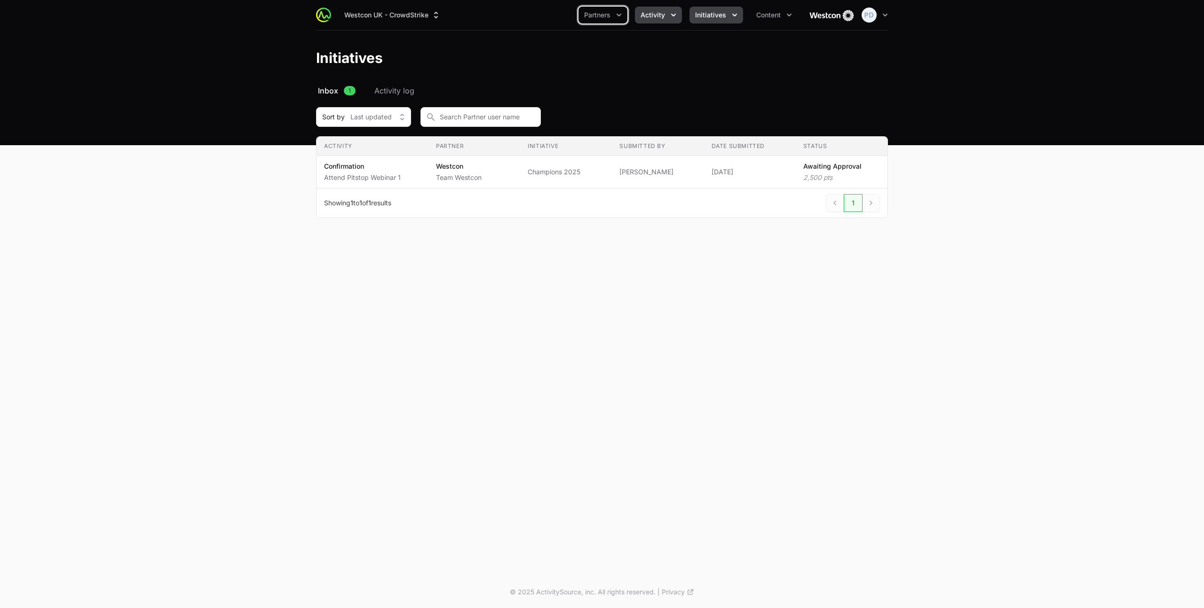
click at [668, 14] on button "Activity" at bounding box center [658, 15] width 47 height 17
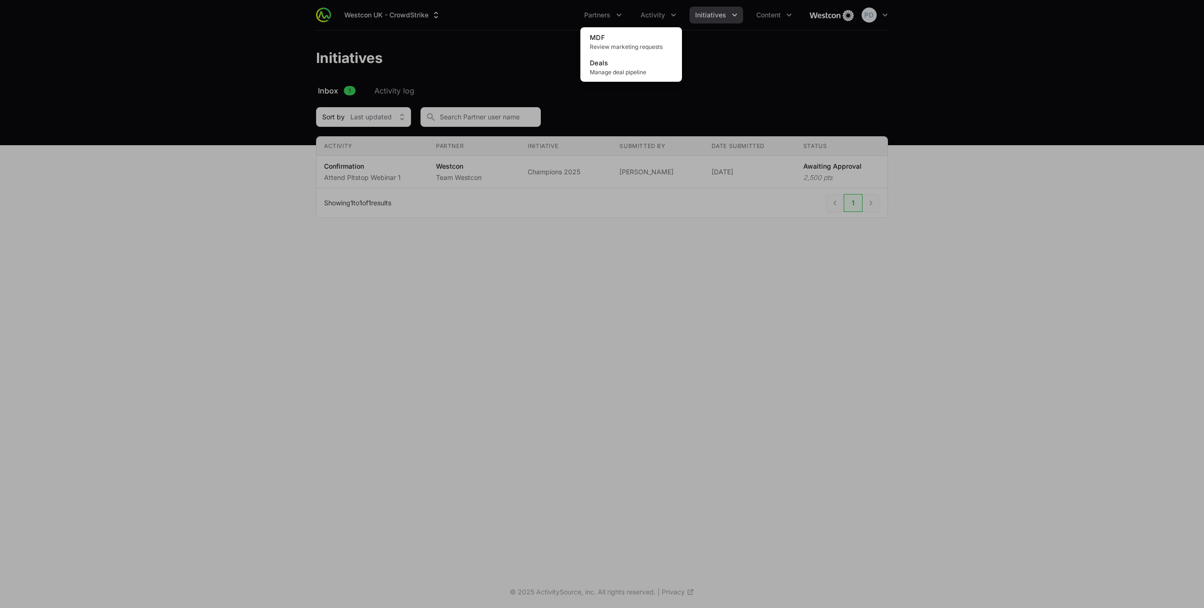
click at [662, 15] on div "Activity menu" at bounding box center [602, 304] width 1204 height 608
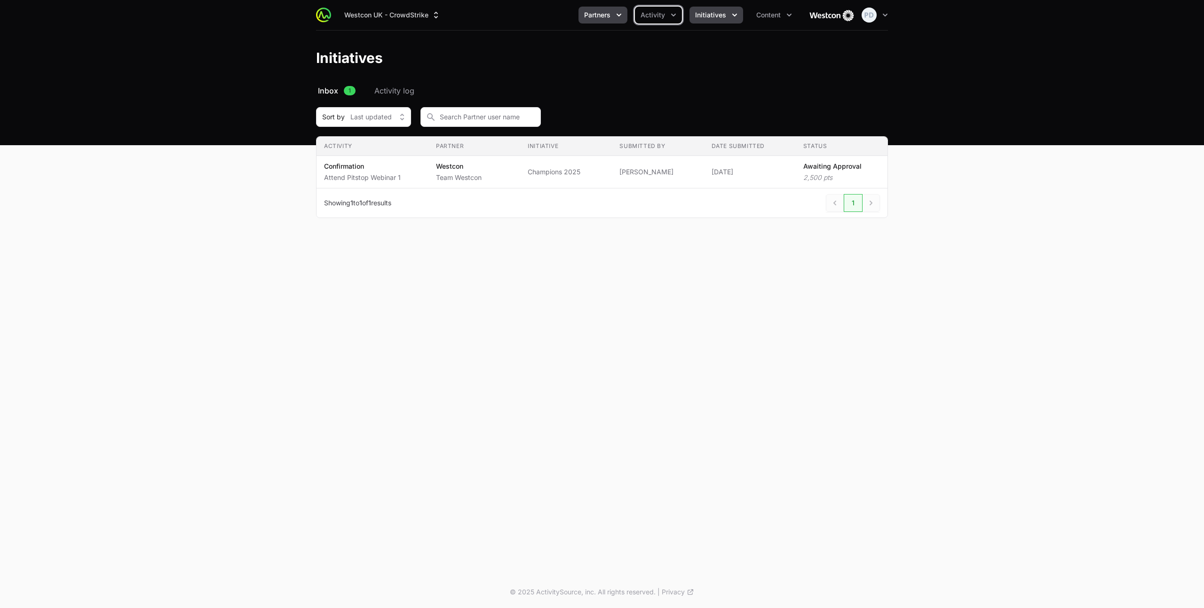
click at [594, 17] on span "Partners" at bounding box center [597, 14] width 26 height 9
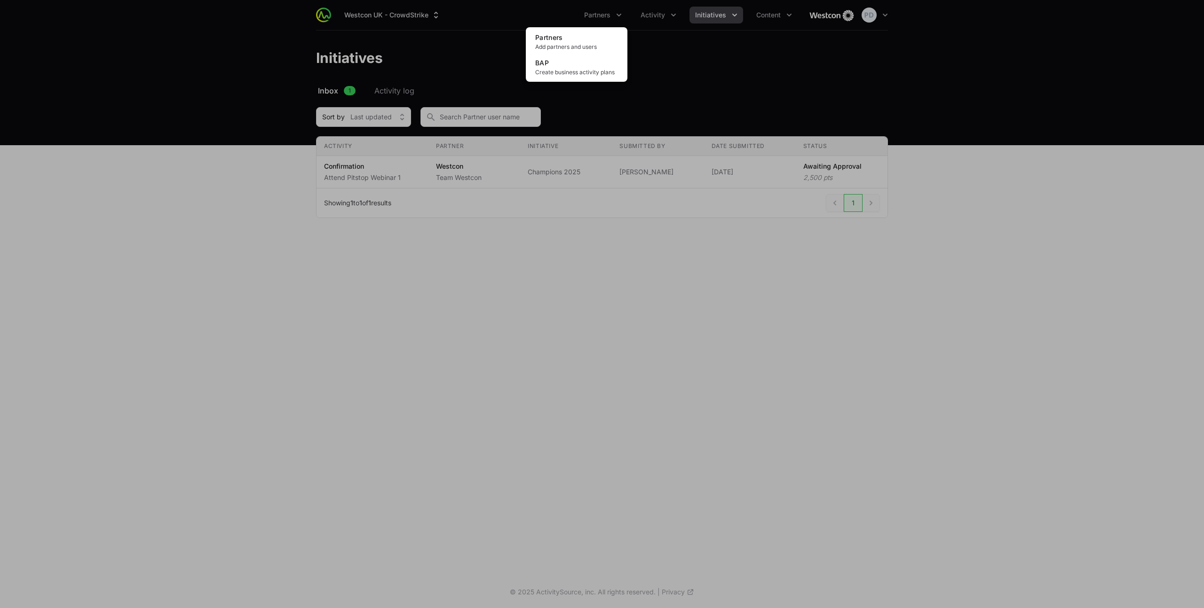
click at [690, 15] on div "Partners menu" at bounding box center [602, 304] width 1204 height 608
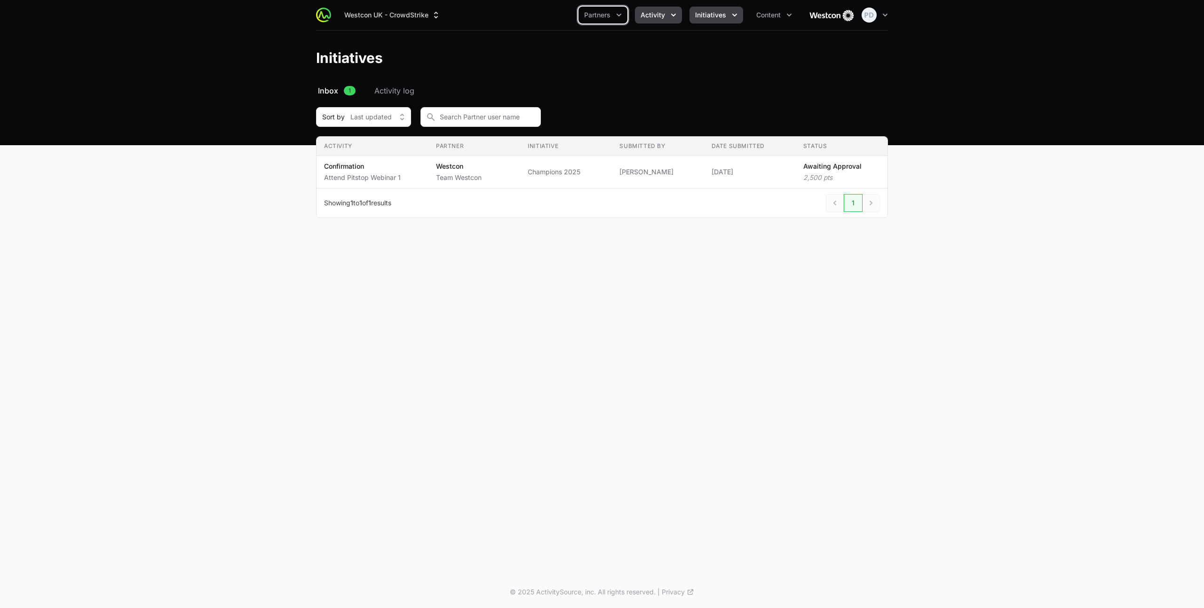
click at [667, 17] on button "Activity" at bounding box center [658, 15] width 47 height 17
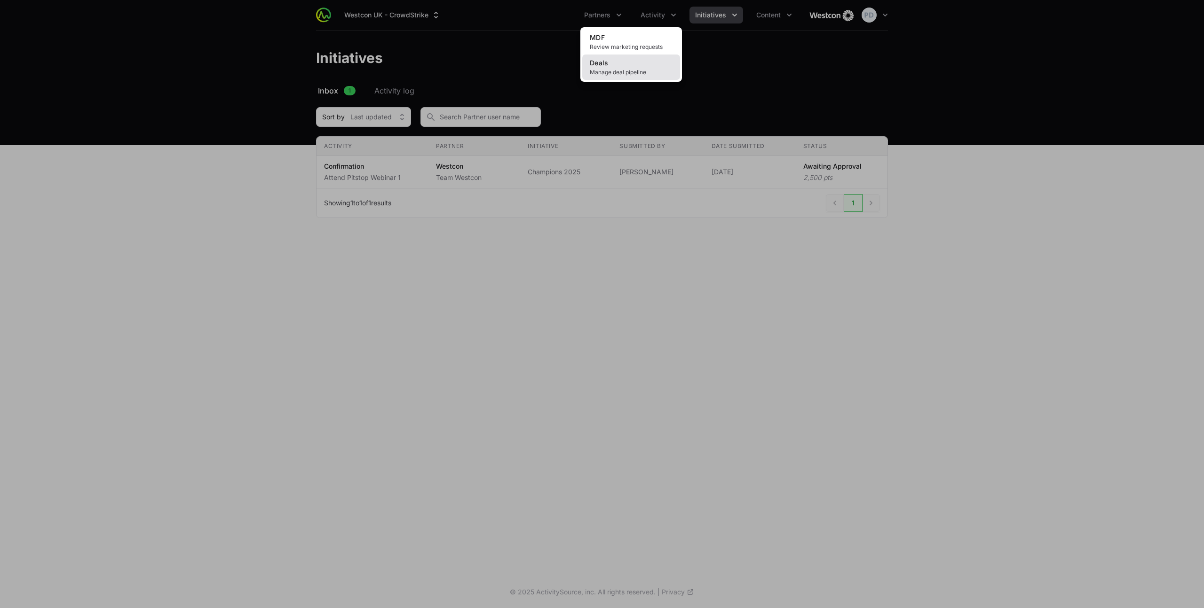
click at [635, 66] on link "Deals Manage deal pipeline" at bounding box center [631, 67] width 98 height 25
